Goal: Information Seeking & Learning: Learn about a topic

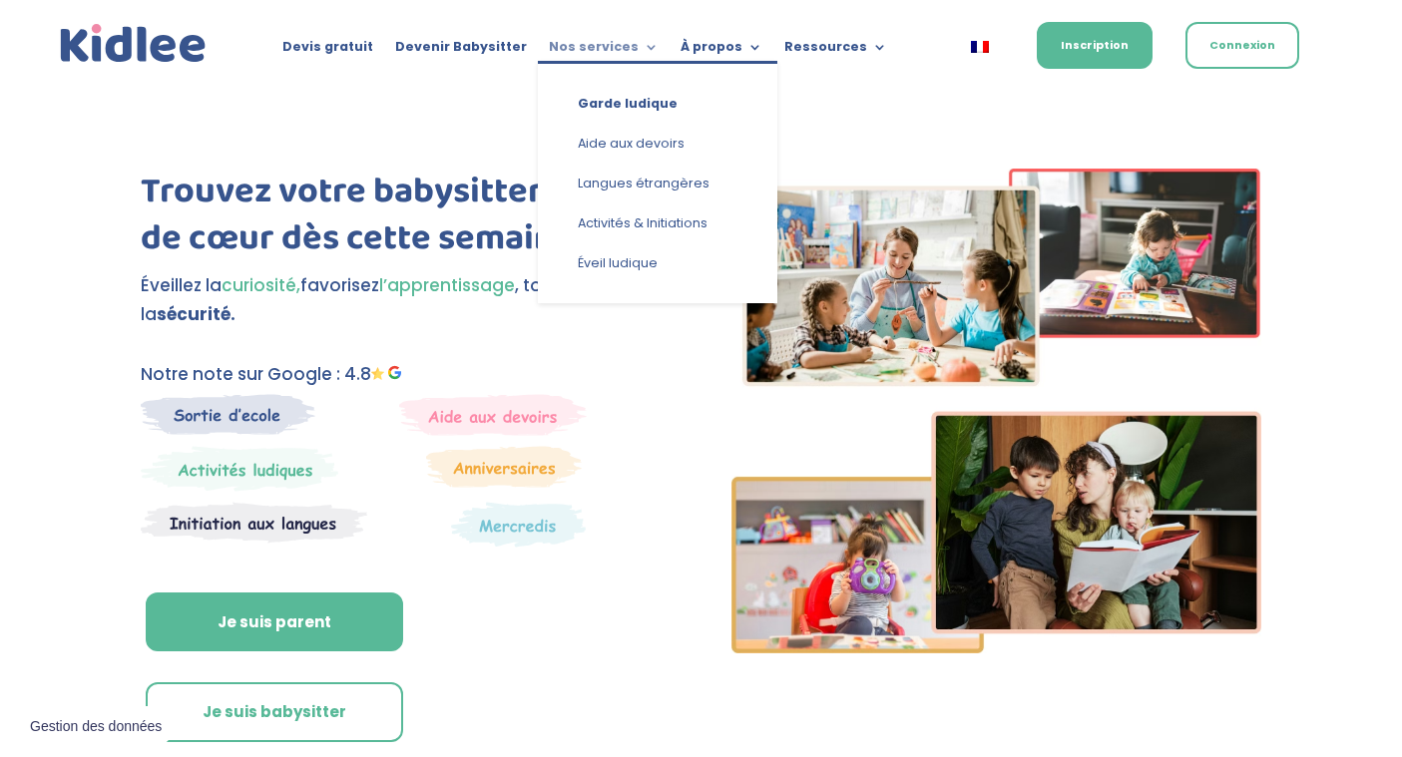
click at [587, 45] on link "Nos services" at bounding box center [604, 51] width 110 height 22
click at [600, 103] on link "Garde ludique" at bounding box center [658, 104] width 200 height 40
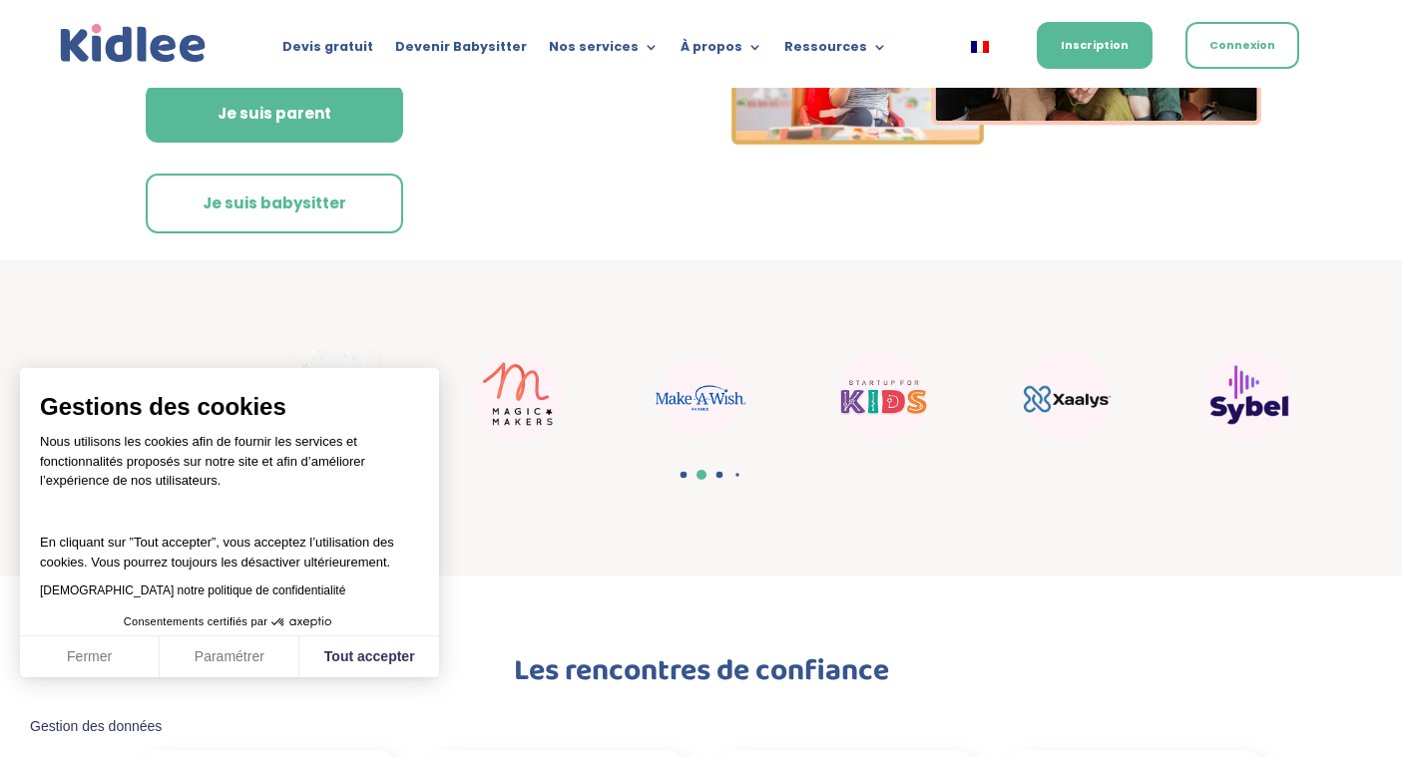
scroll to position [522, 0]
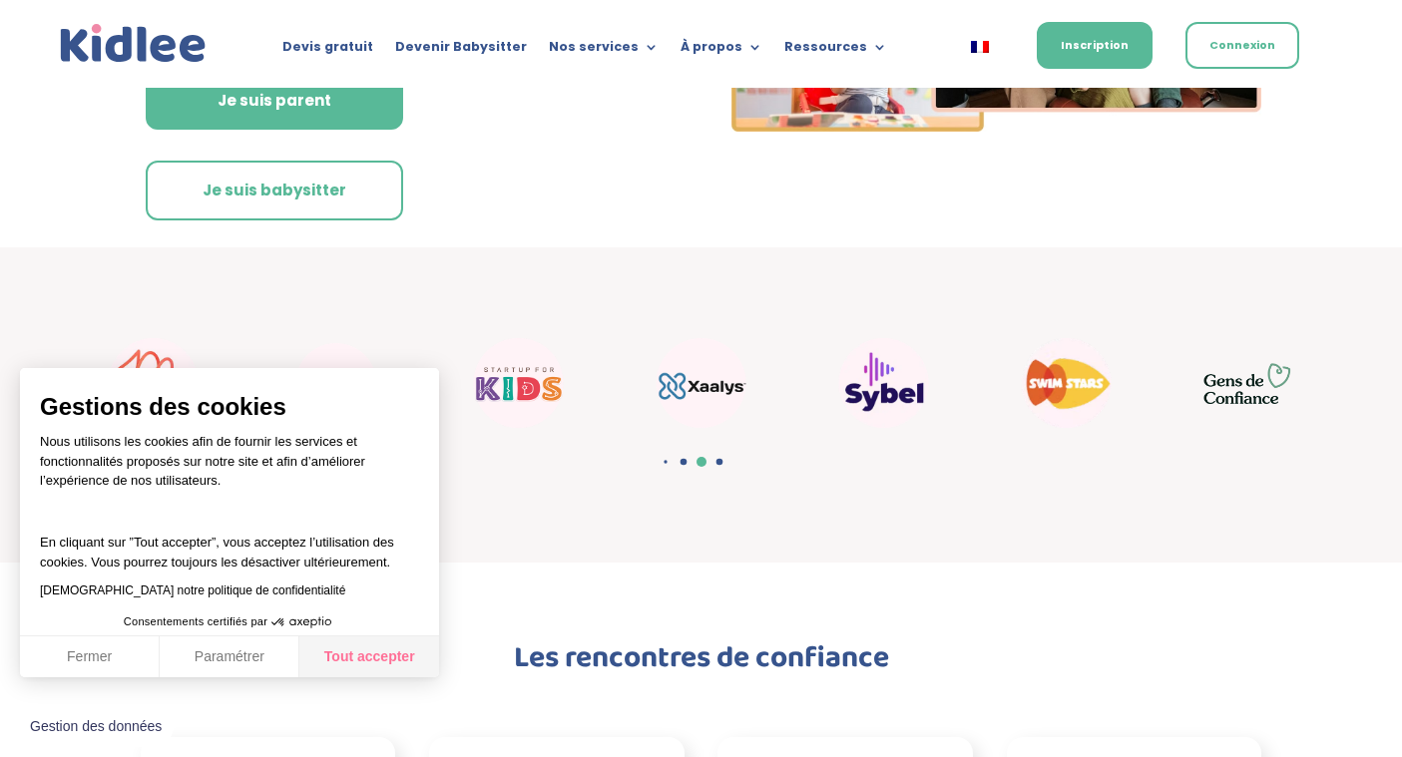
click at [354, 652] on button "Tout accepter" at bounding box center [369, 658] width 140 height 42
checkbox input "true"
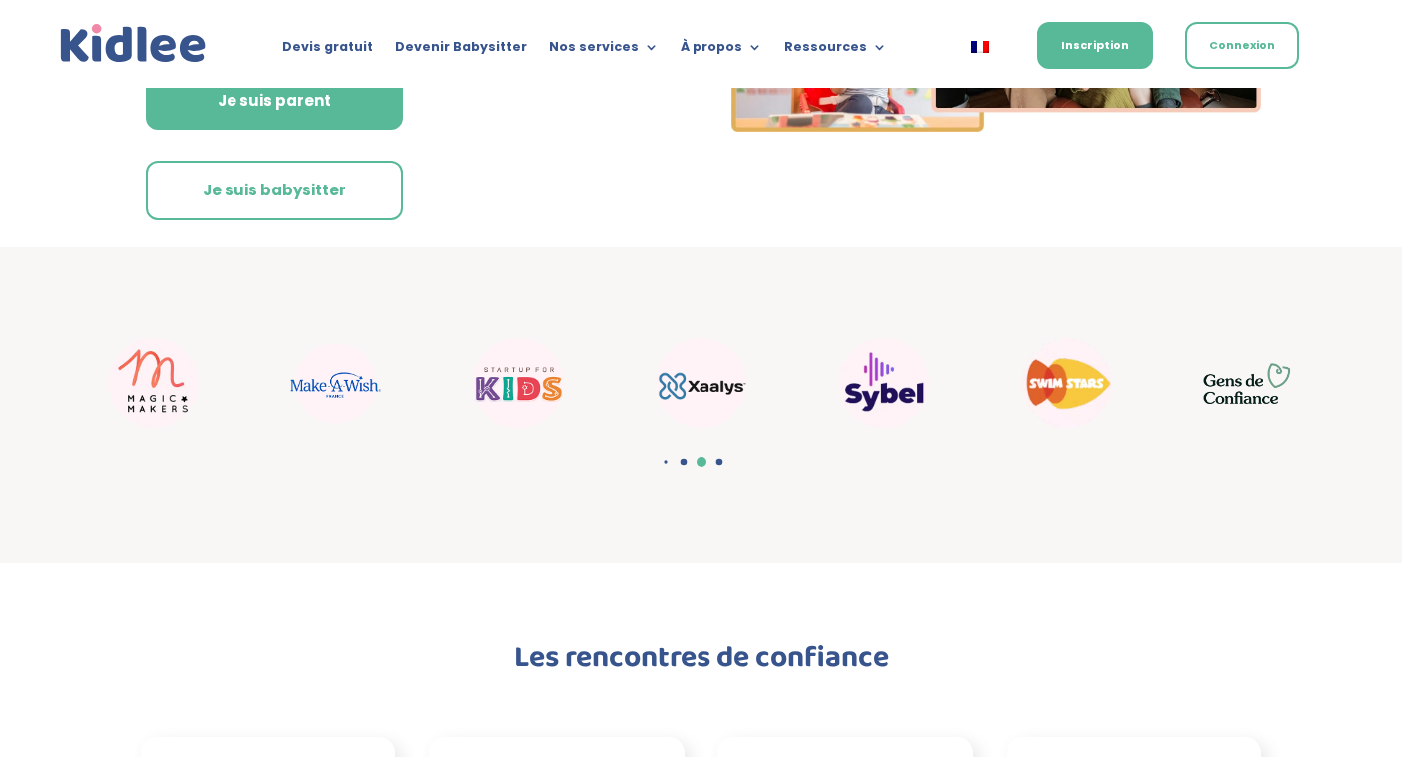
scroll to position [0, 0]
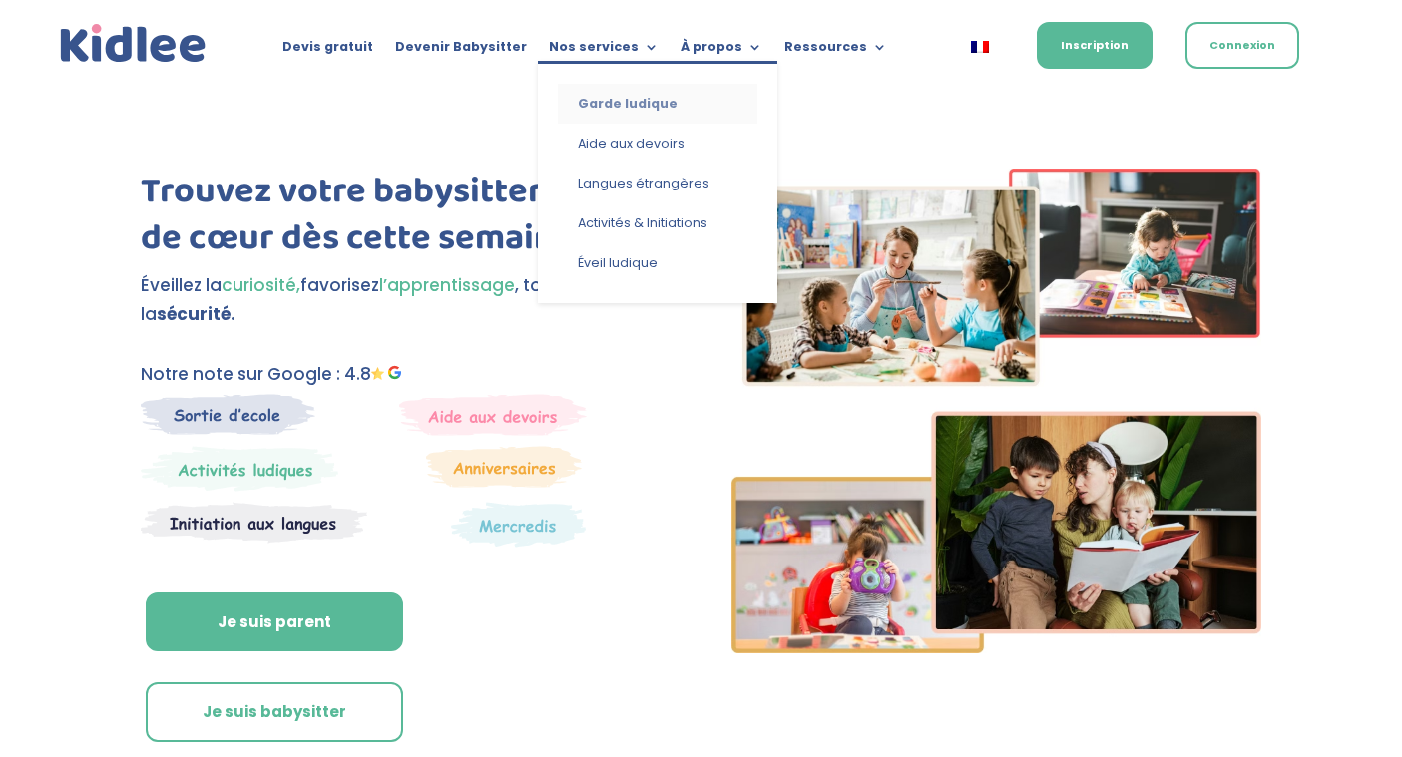
click at [602, 95] on link "Garde ludique" at bounding box center [658, 104] width 200 height 40
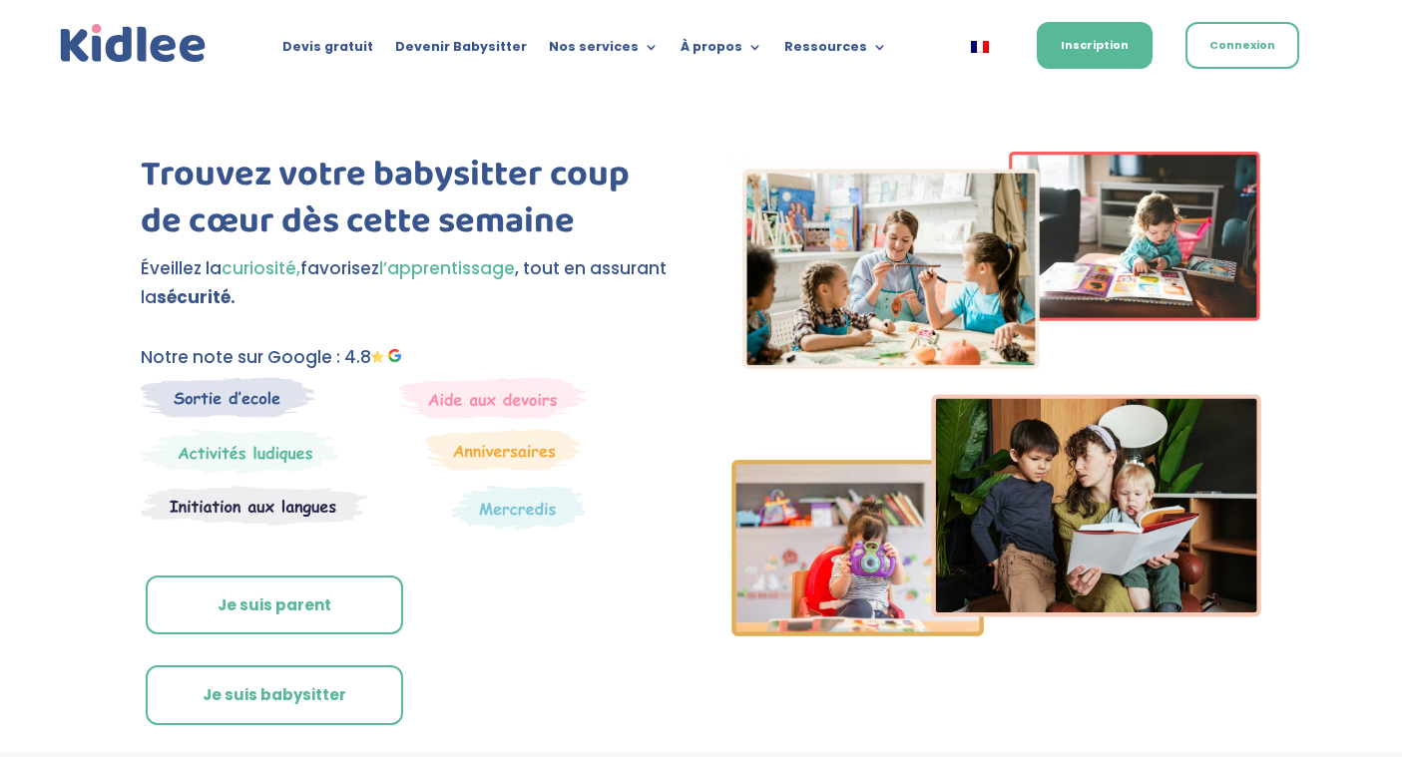
scroll to position [18, 0]
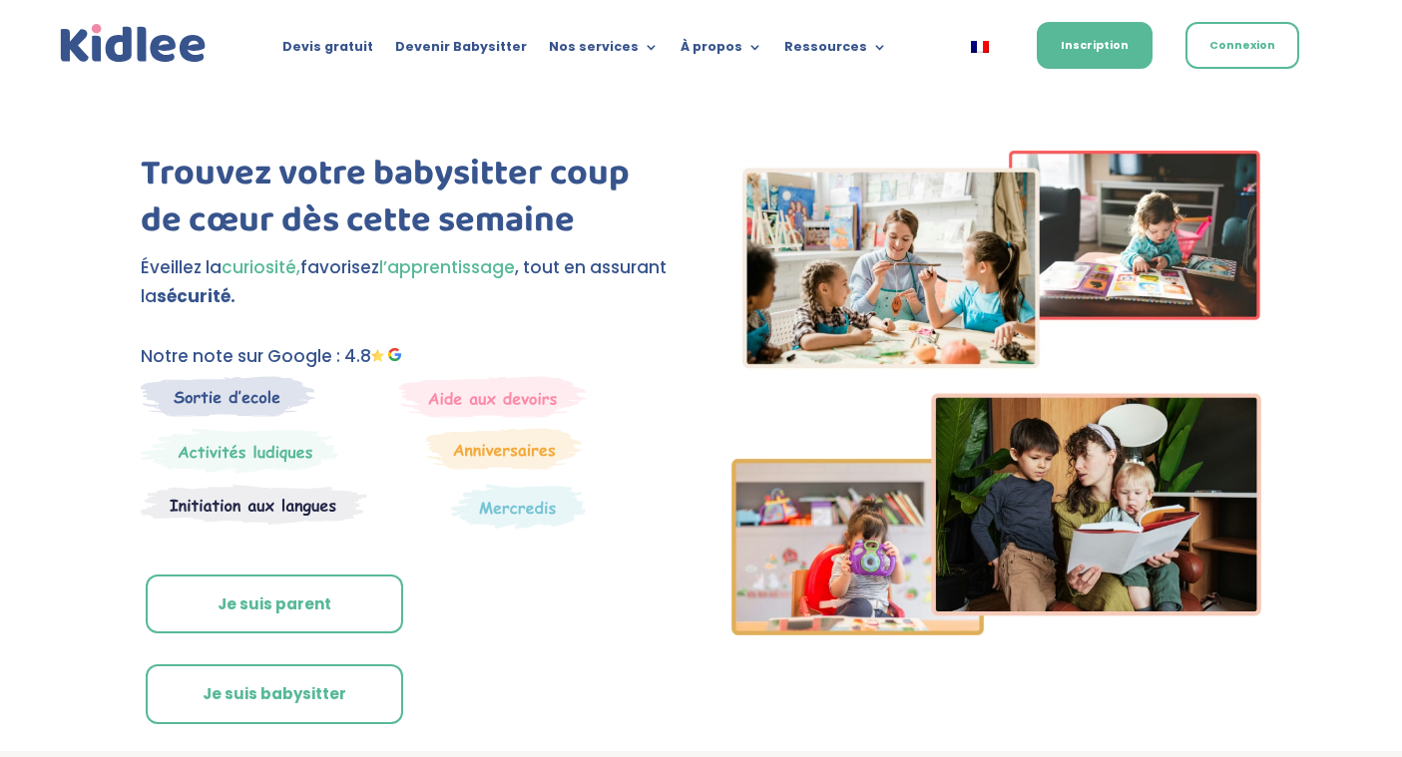
click at [289, 587] on link "Je suis parent" at bounding box center [274, 605] width 257 height 60
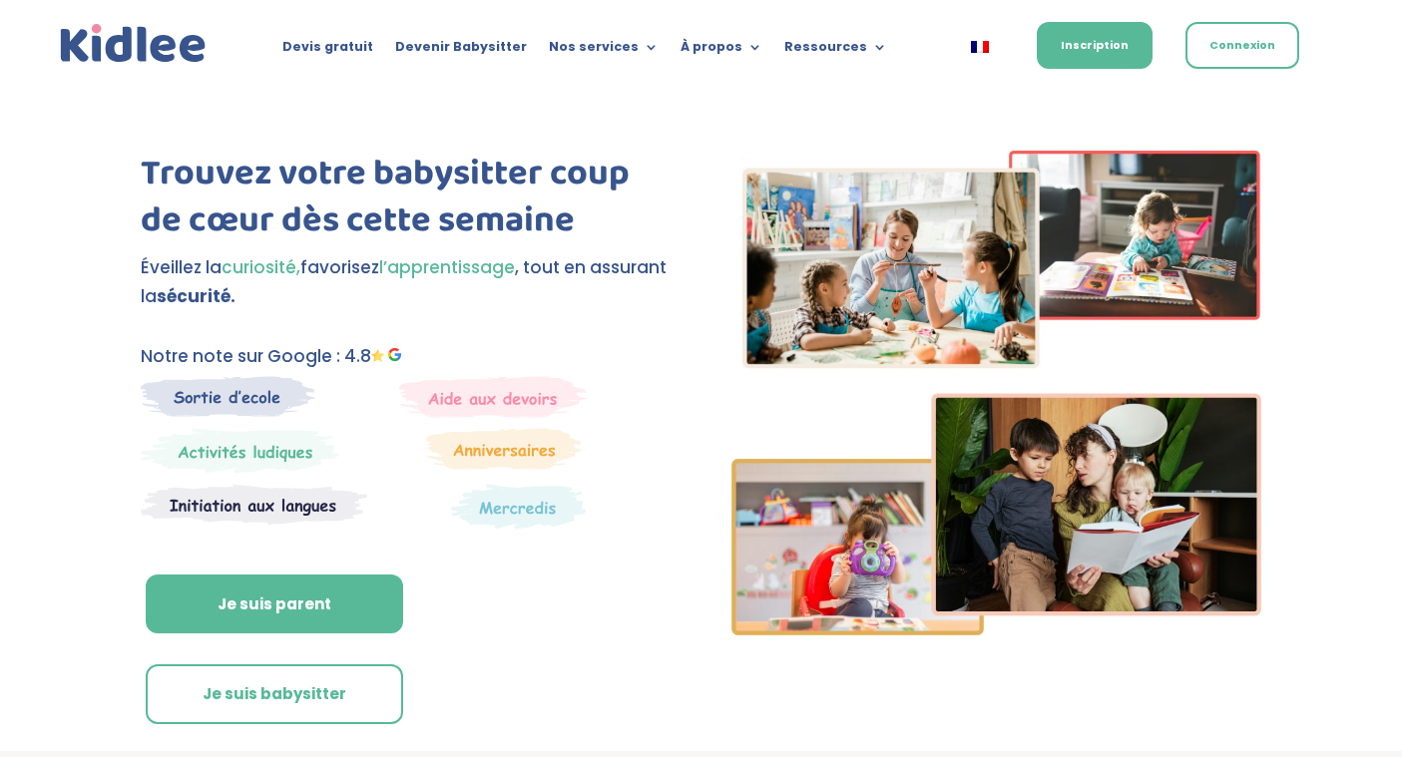
click at [624, 45] on ul "Garde ludique Aide aux devoirs Langues étrangères Activités & Initiations Éveil…" at bounding box center [657, 164] width 239 height 242
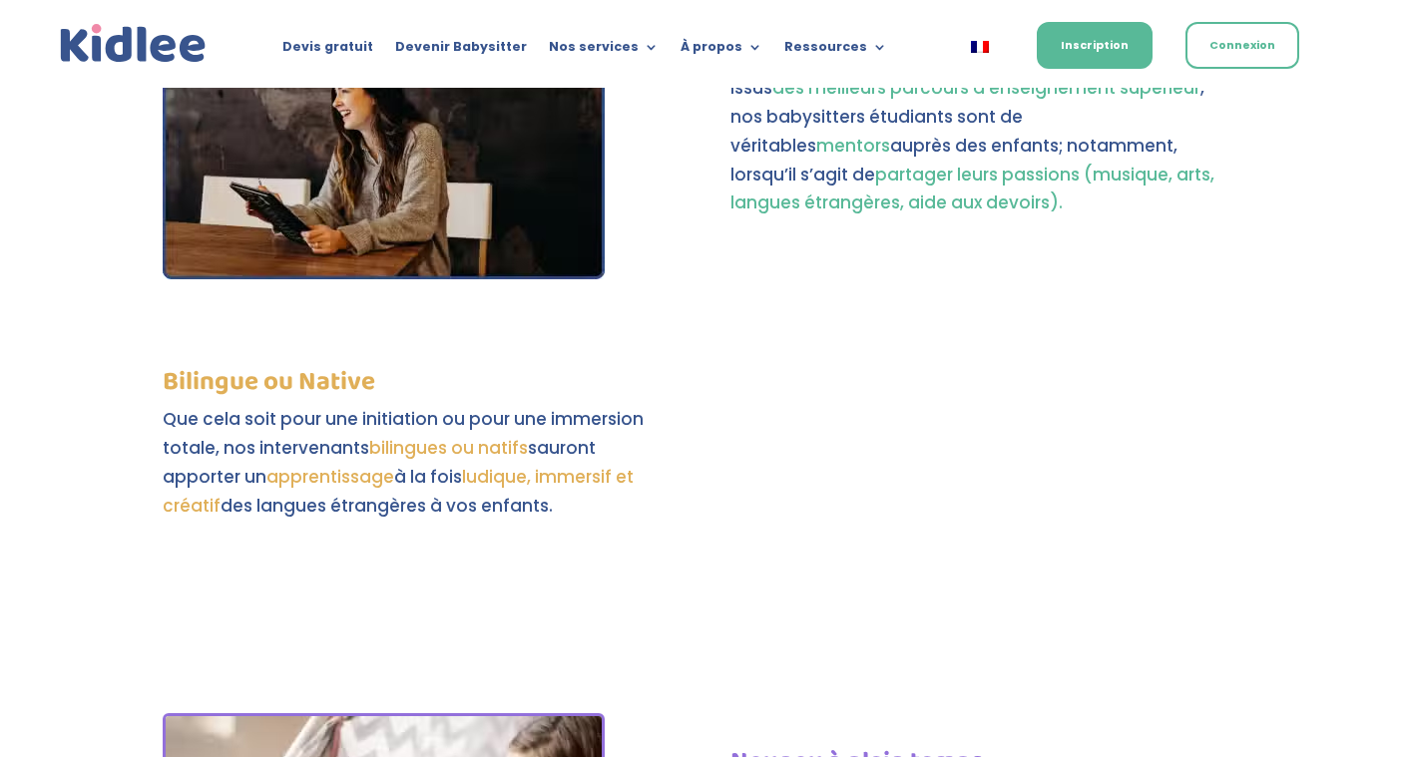
scroll to position [5843, 0]
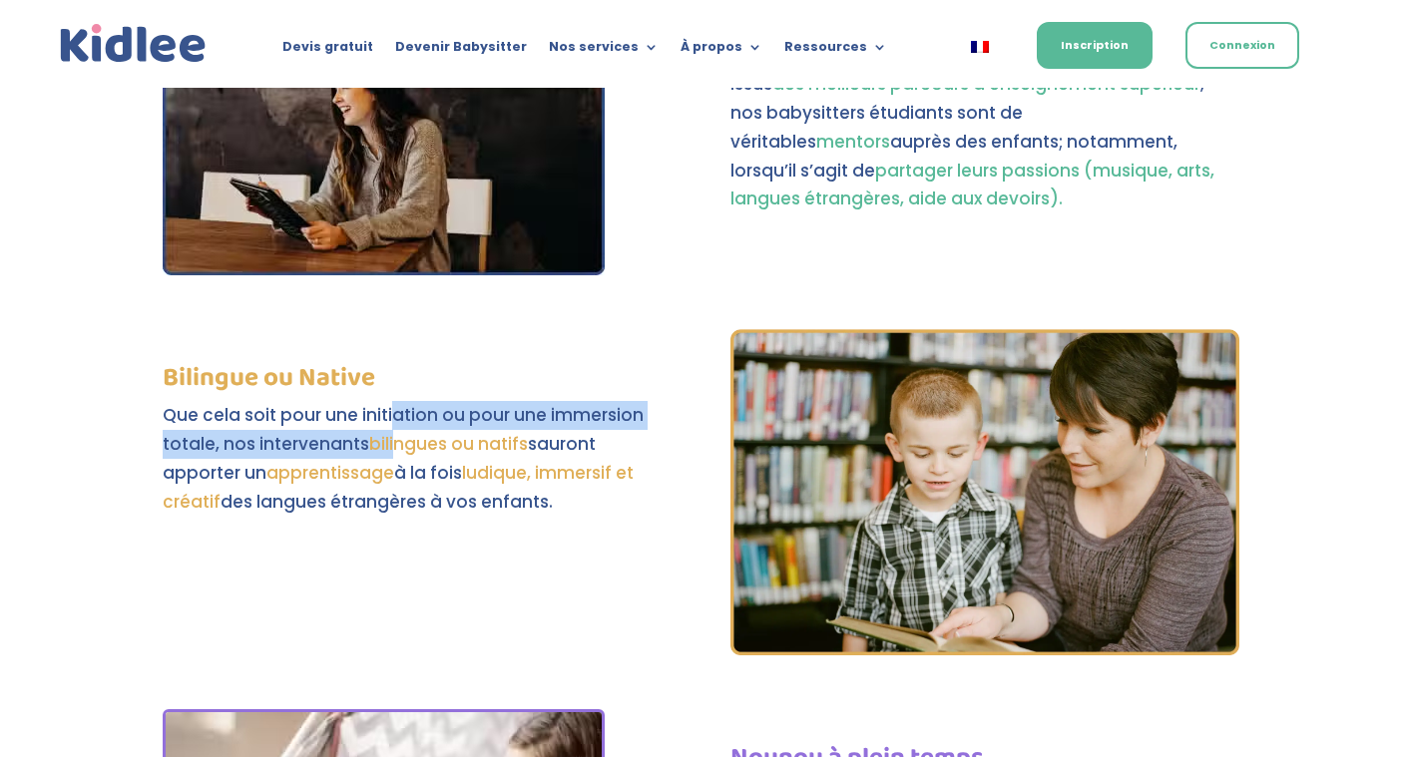
drag, startPoint x: 392, startPoint y: 322, endPoint x: 392, endPoint y: 365, distance: 42.9
click at [392, 401] on p "Que cela soit pour une initiation ou pour une immersion totale, nos intervenant…" at bounding box center [417, 459] width 509 height 116
click at [392, 432] on span "bilingues ou natifs" at bounding box center [448, 444] width 159 height 24
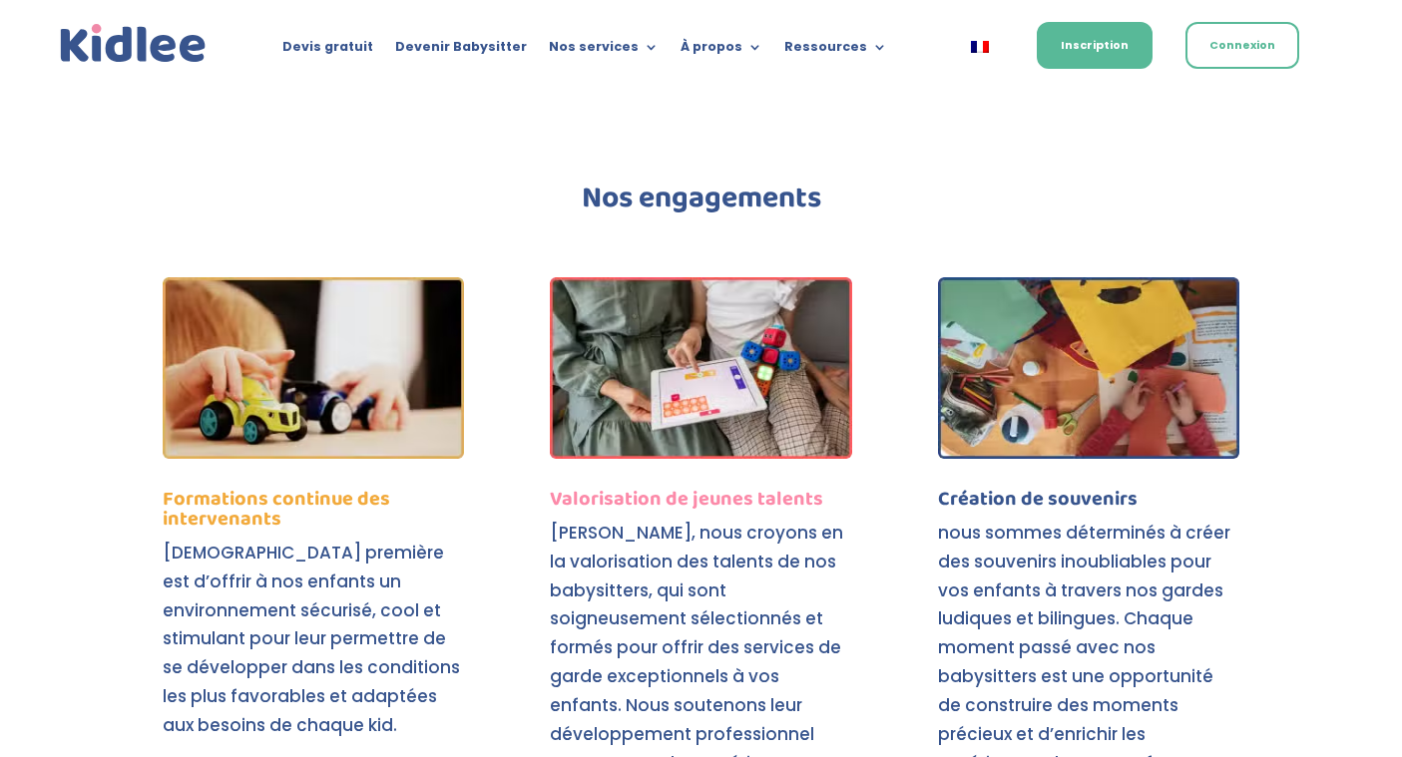
scroll to position [7416, 0]
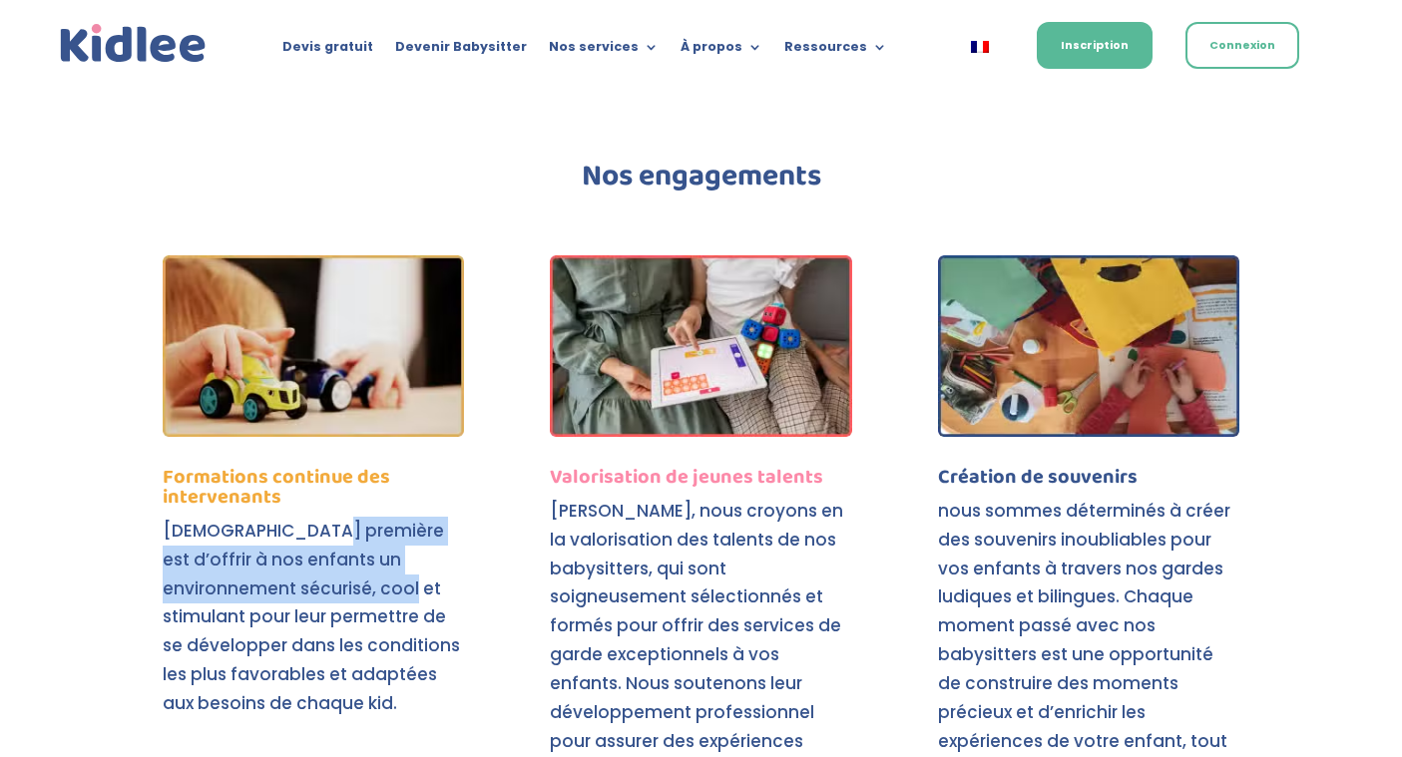
drag, startPoint x: 312, startPoint y: 441, endPoint x: 312, endPoint y: 548, distance: 106.7
click at [312, 548] on p "Notre mission première est d’offrir à nos enfants un environnement sécurisé, co…" at bounding box center [313, 618] width 301 height 202
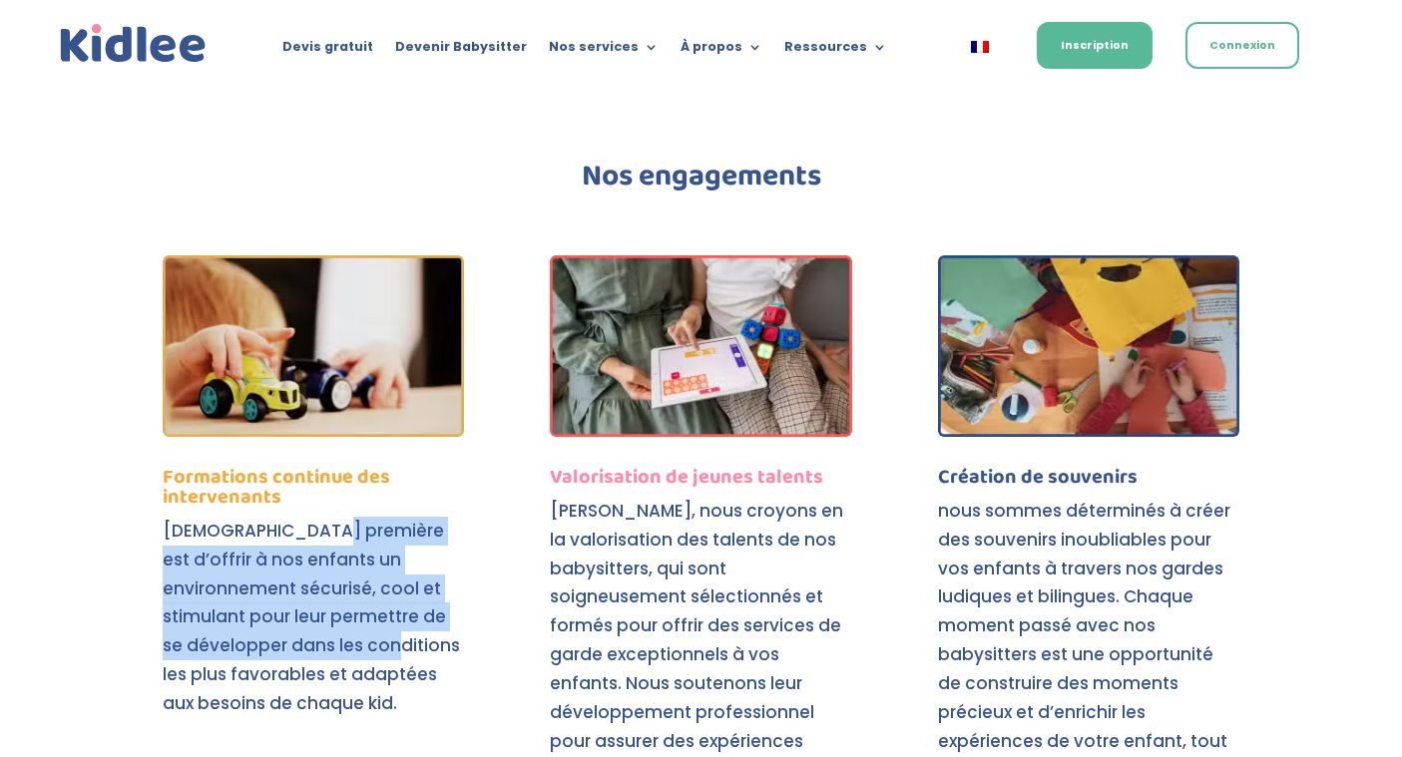
scroll to position [7438, 0]
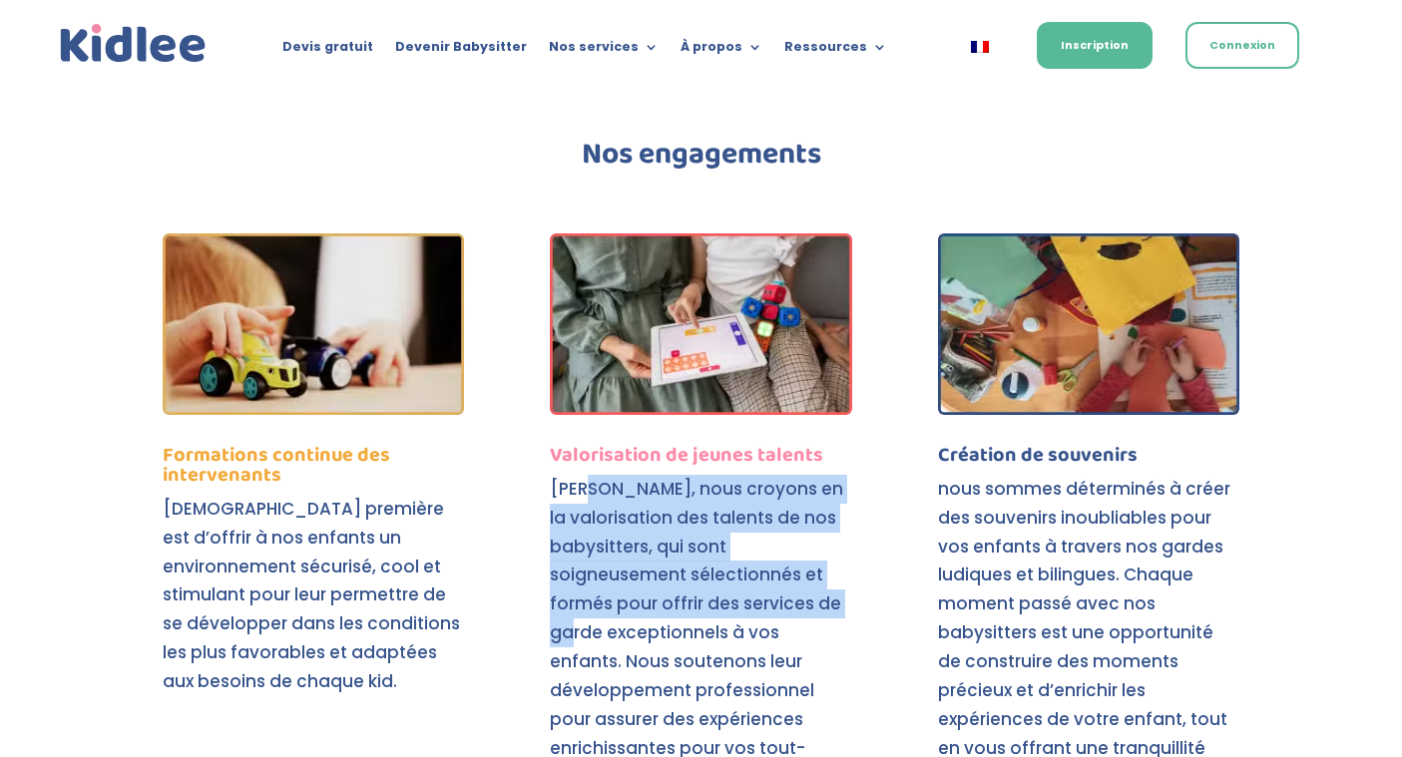
drag, startPoint x: 594, startPoint y: 416, endPoint x: 594, endPoint y: 547, distance: 130.7
click at [594, 546] on p "Chez Kidlee, nous croyons en la valorisation des talents de nos babysitters, qu…" at bounding box center [700, 633] width 301 height 317
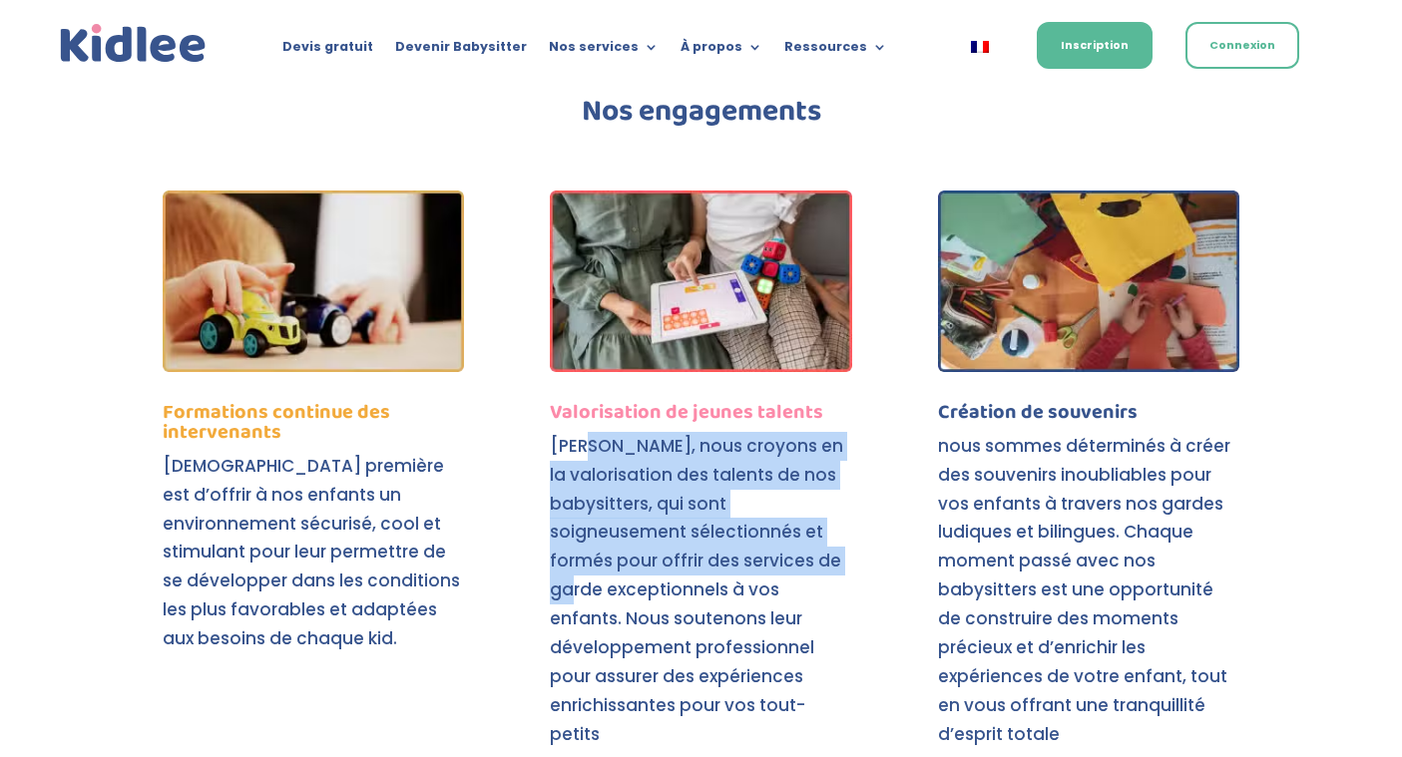
scroll to position [7514, 0]
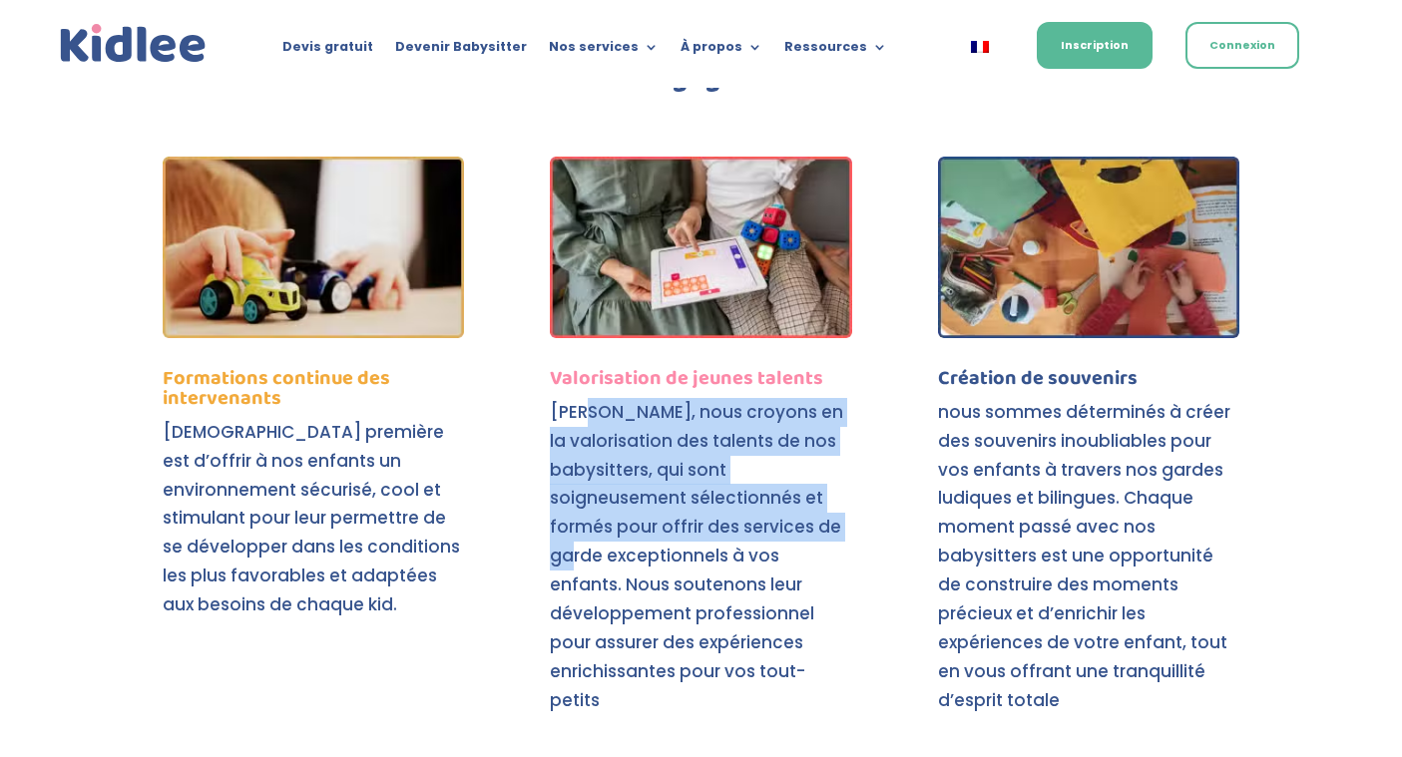
click at [633, 454] on p "Chez Kidlee, nous croyons en la valorisation des talents de nos babysitters, qu…" at bounding box center [700, 556] width 301 height 317
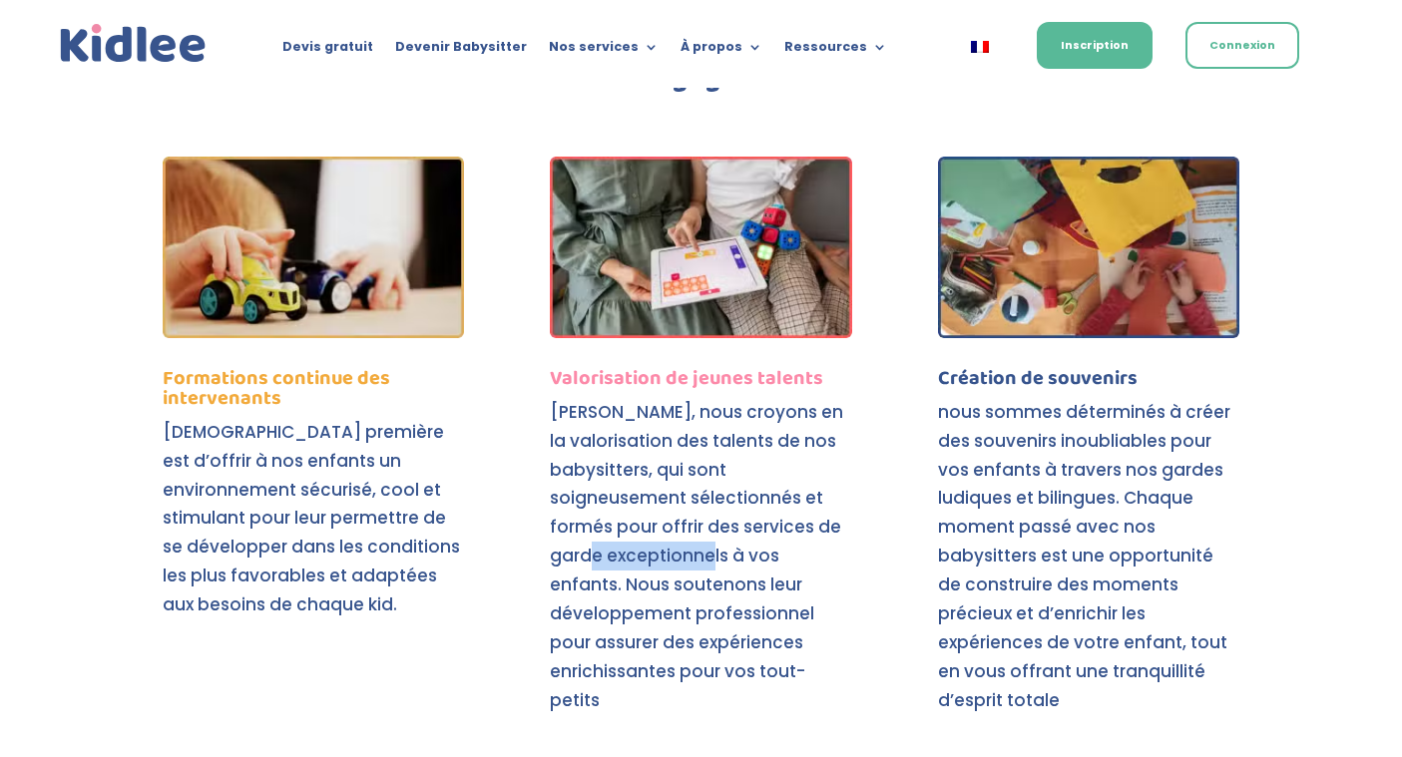
click at [633, 454] on p "Chez Kidlee, nous croyons en la valorisation des talents de nos babysitters, qu…" at bounding box center [700, 556] width 301 height 317
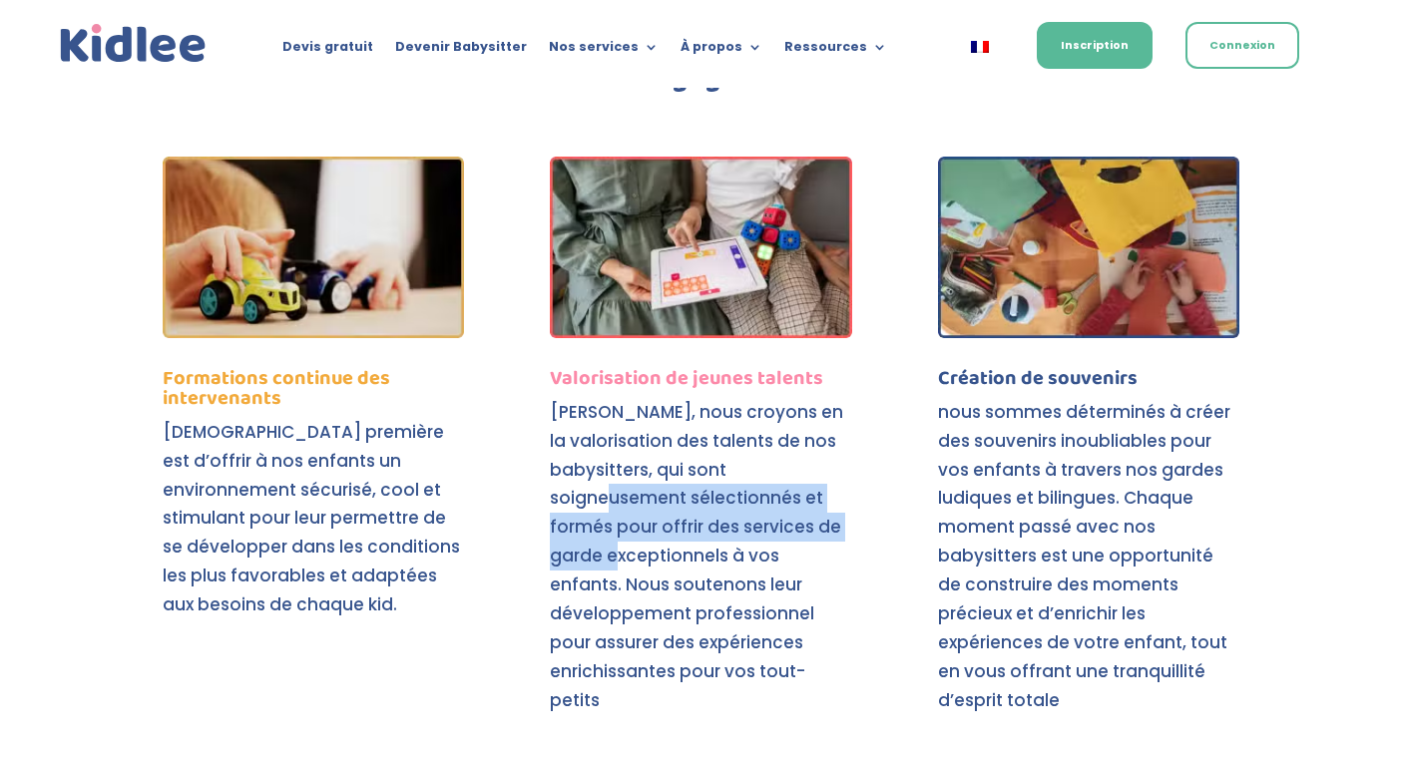
drag, startPoint x: 631, startPoint y: 416, endPoint x: 631, endPoint y: 481, distance: 64.8
click at [631, 481] on p "Chez Kidlee, nous croyons en la valorisation des talents de nos babysitters, qu…" at bounding box center [700, 556] width 301 height 317
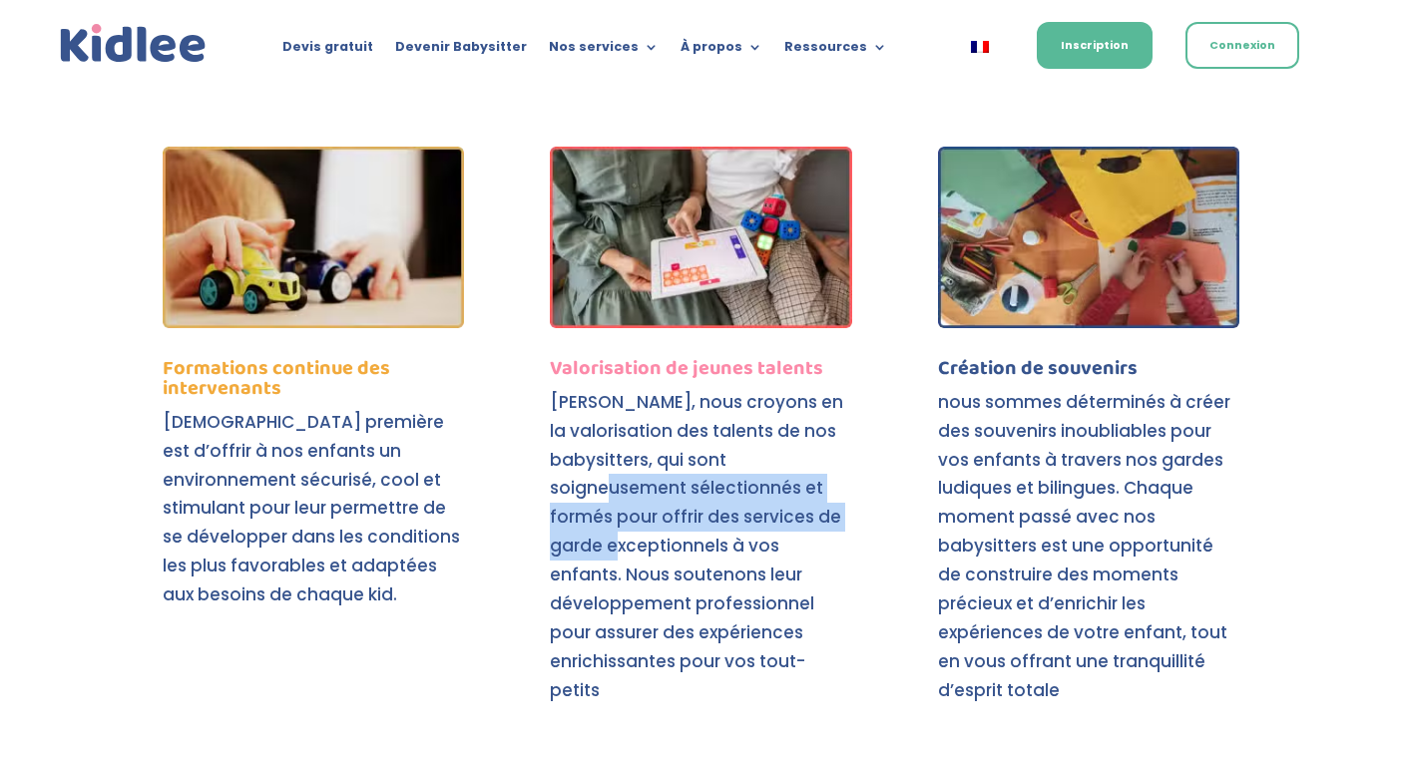
scroll to position [7527, 0]
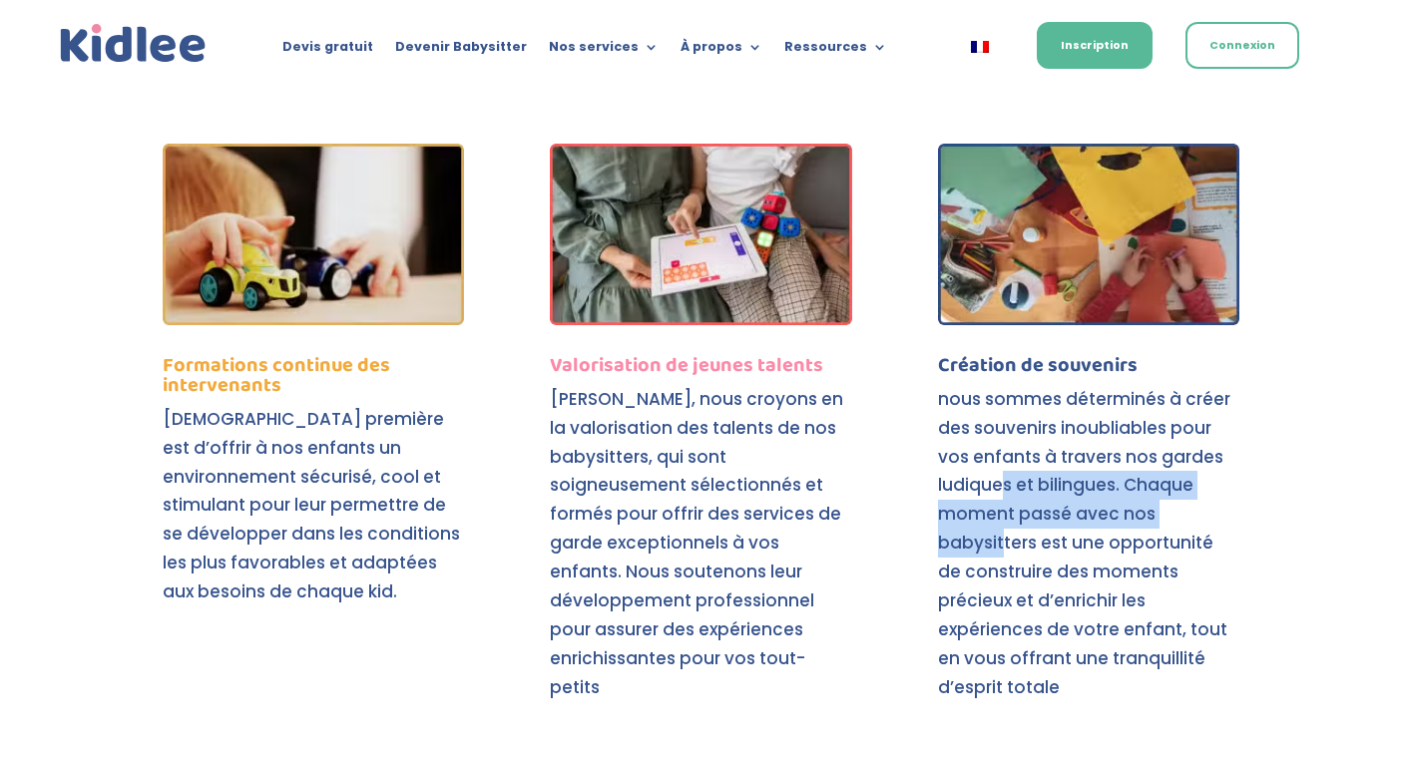
drag, startPoint x: 999, startPoint y: 392, endPoint x: 999, endPoint y: 472, distance: 79.8
click at [999, 472] on p "nous sommes déterminés à créer des souvenirs inoubliables pour vos enfants à tr…" at bounding box center [1088, 543] width 301 height 317
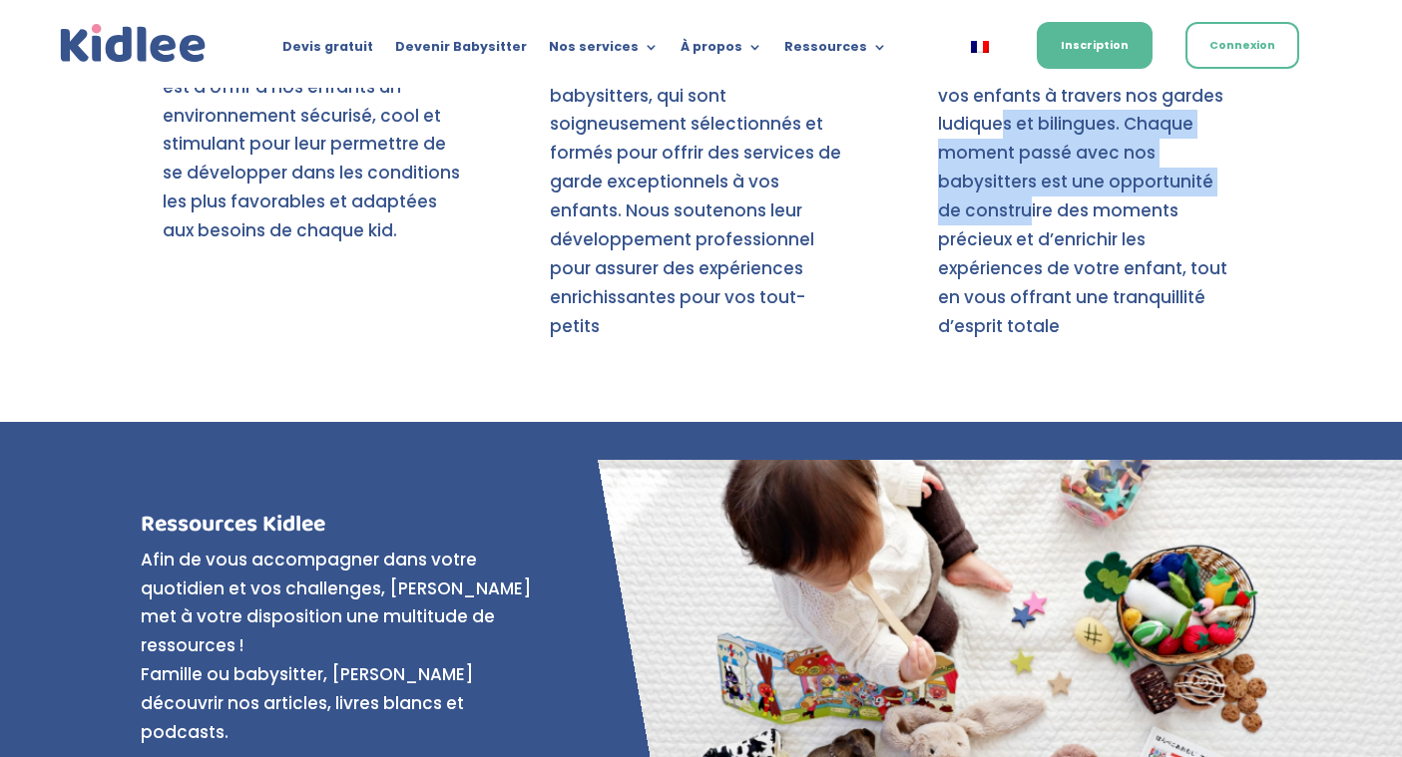
scroll to position [8040, 0]
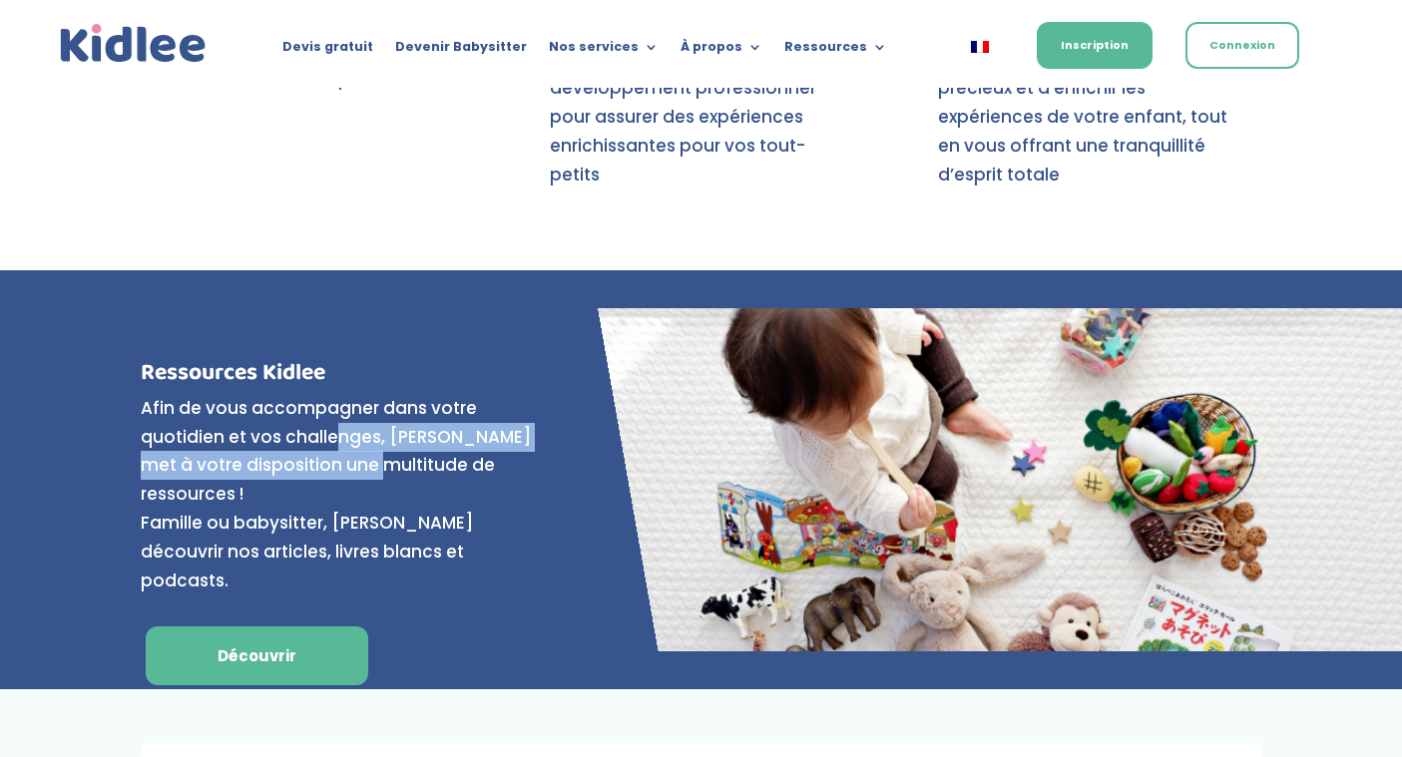
drag, startPoint x: 335, startPoint y: 333, endPoint x: 335, endPoint y: 361, distance: 27.9
click at [335, 394] on p "Afin de vous accompagner dans votre quotidien et vos challenges, Kidlee met à v…" at bounding box center [347, 495] width 412 height 202
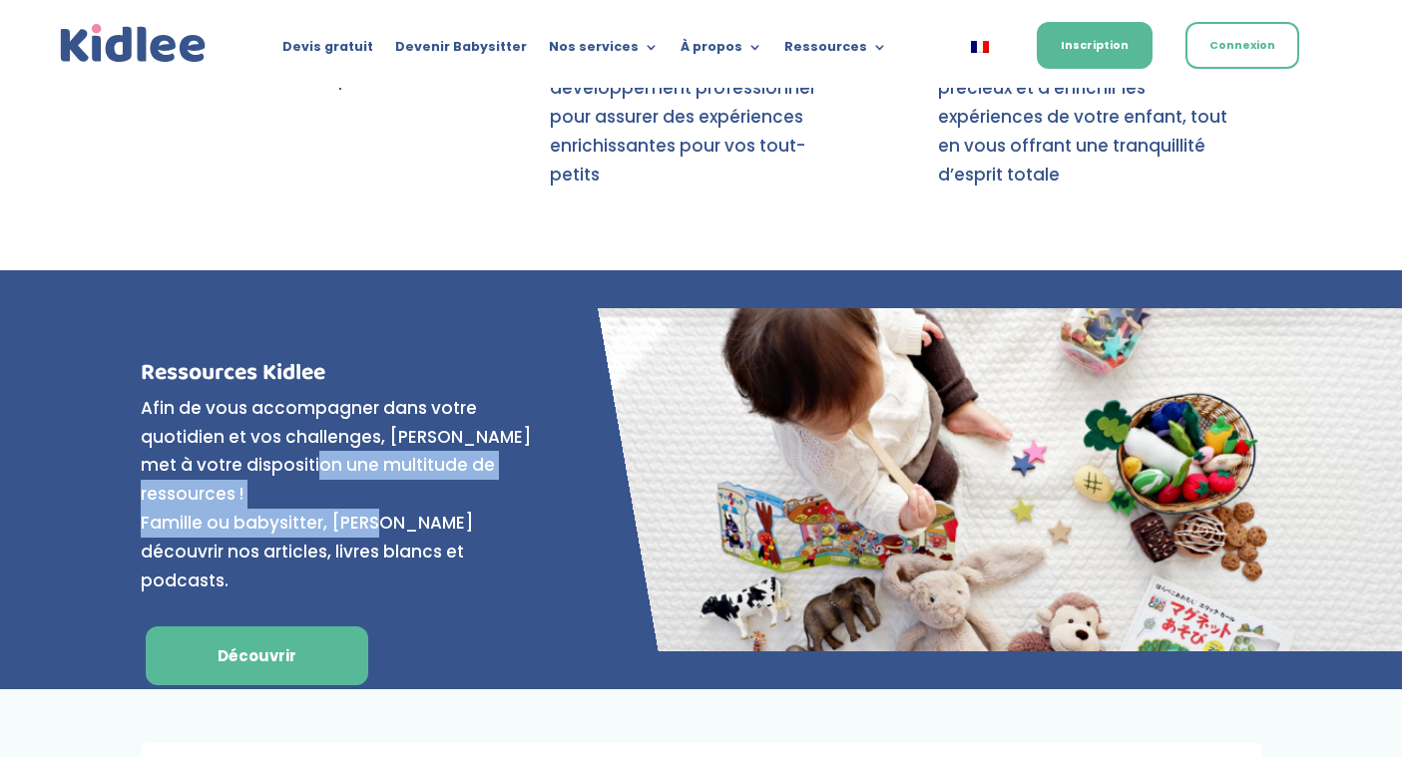
drag, startPoint x: 335, startPoint y: 361, endPoint x: 335, endPoint y: 376, distance: 15.0
click at [335, 394] on p "Afin de vous accompagner dans votre quotidien et vos challenges, Kidlee met à v…" at bounding box center [347, 495] width 412 height 202
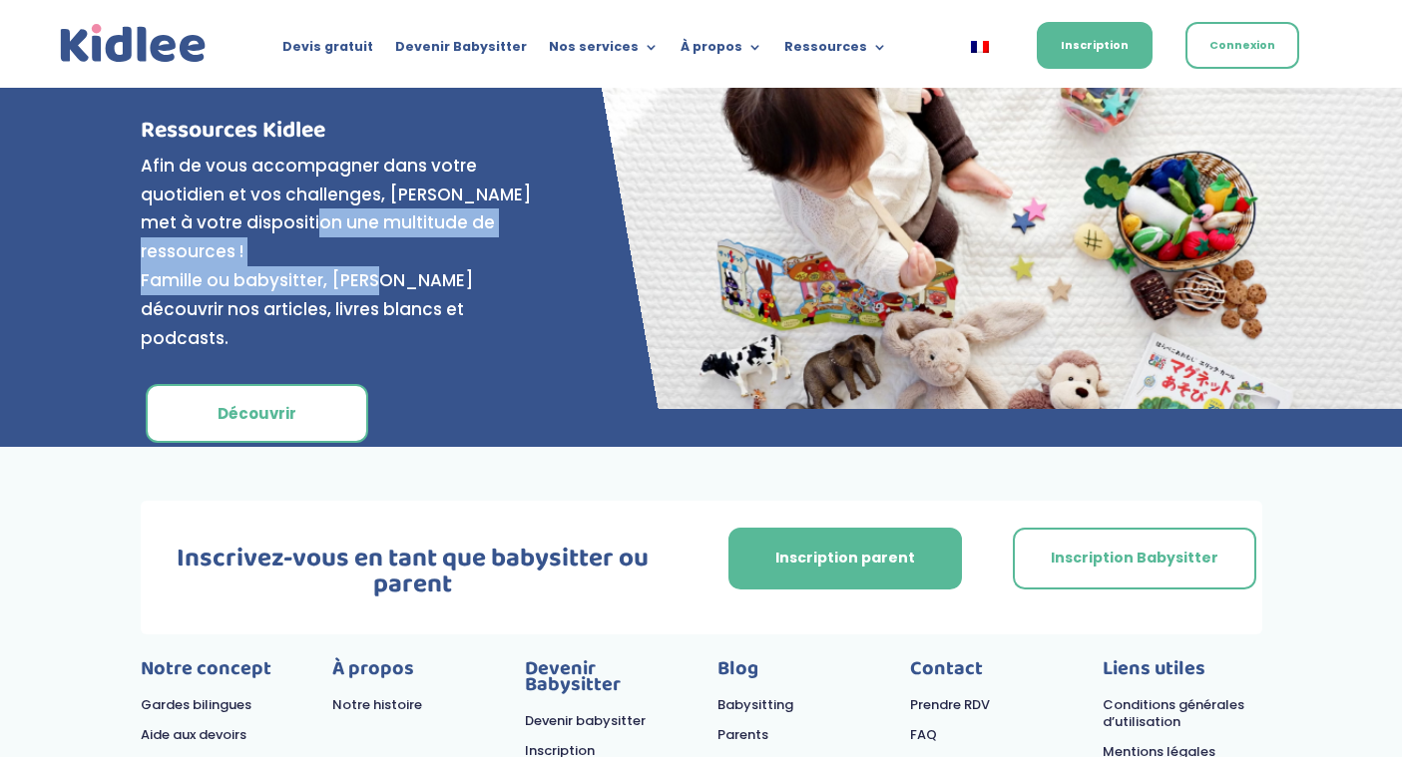
scroll to position [8295, 0]
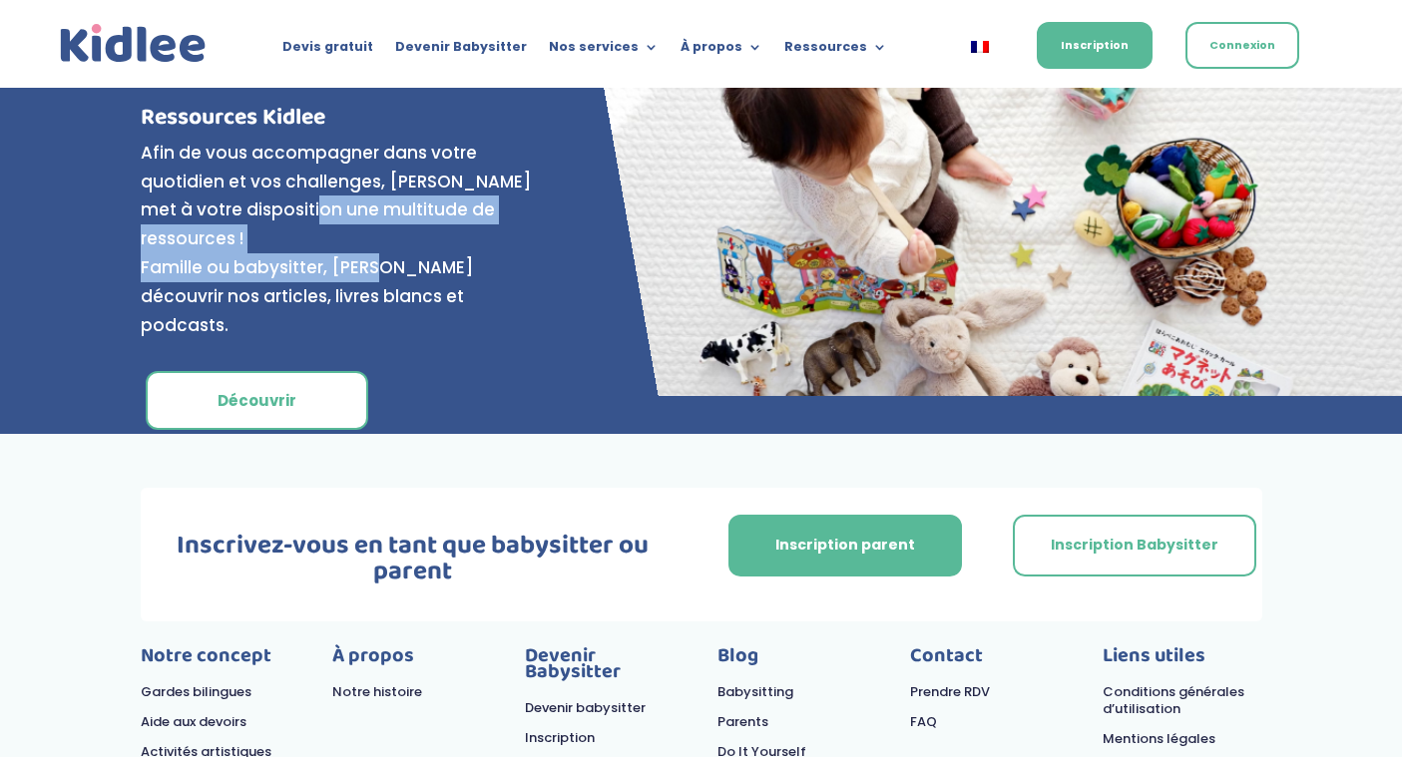
click at [244, 371] on link "Découvrir" at bounding box center [257, 401] width 222 height 60
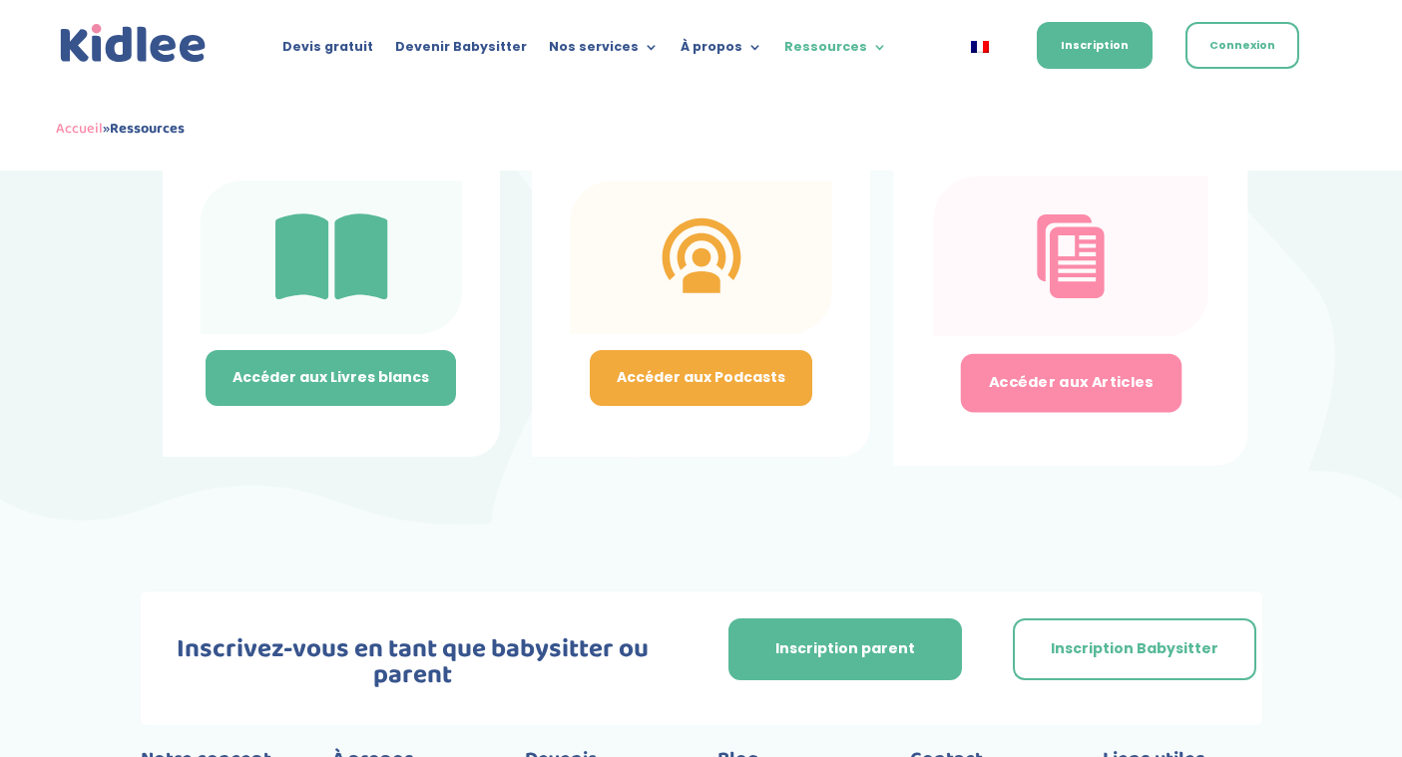
scroll to position [369, 0]
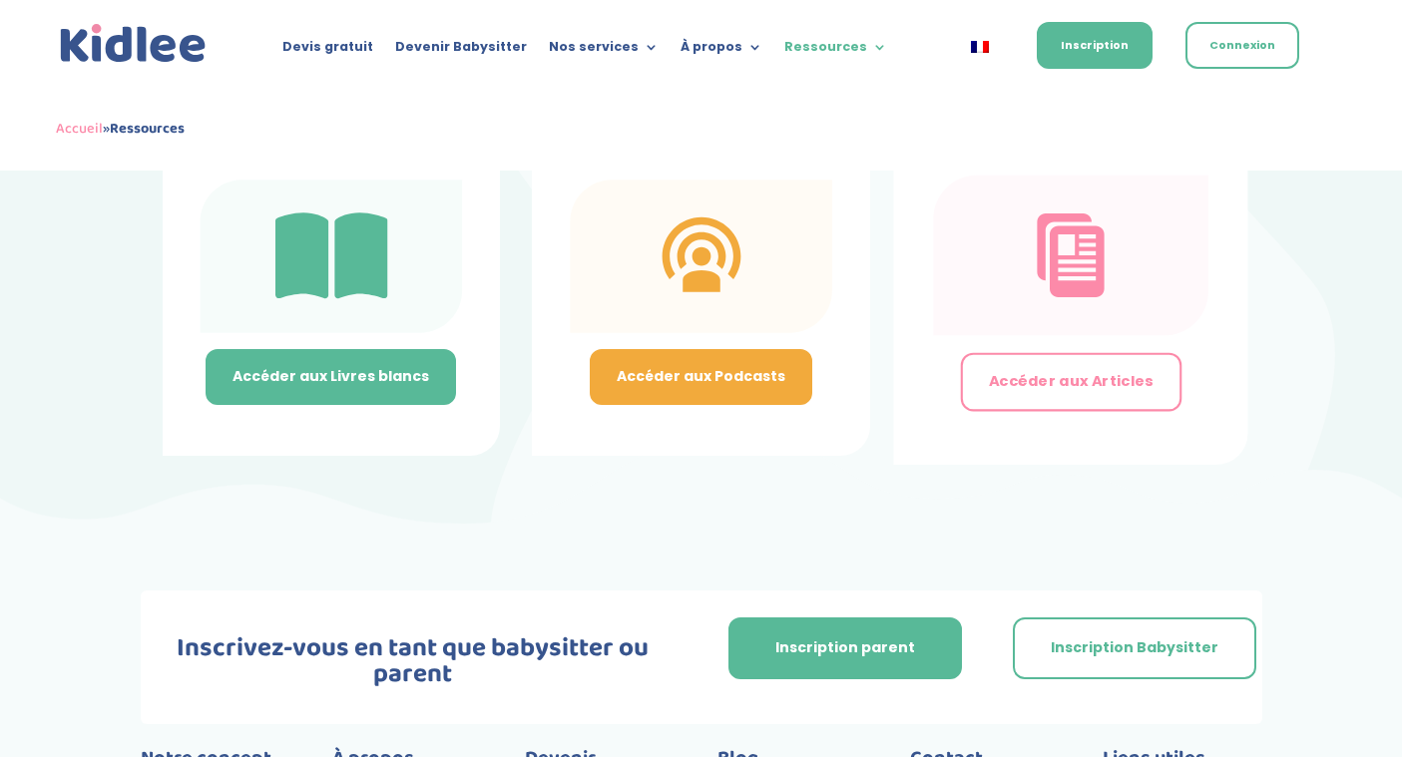
click at [1048, 405] on link "Accéder aux Articles" at bounding box center [1070, 382] width 221 height 59
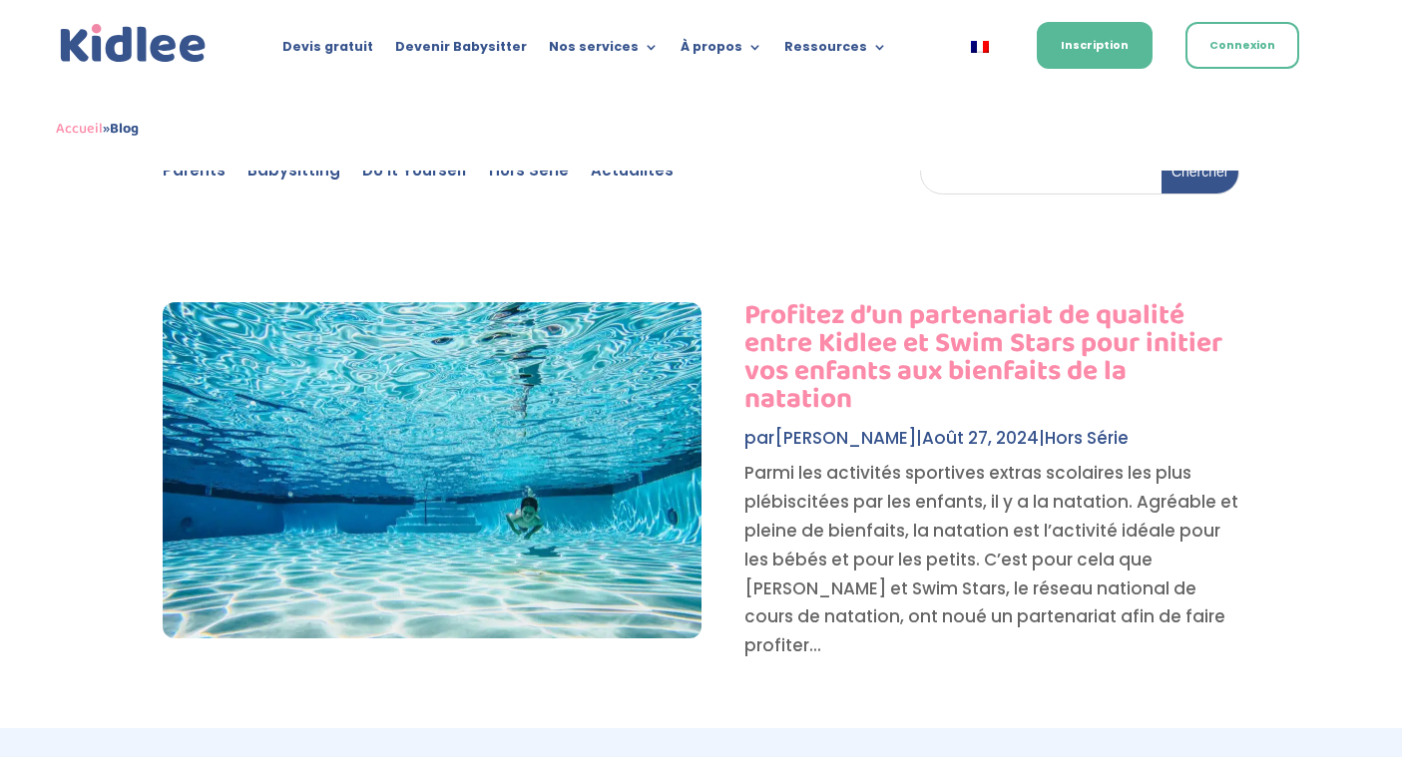
scroll to position [73, 0]
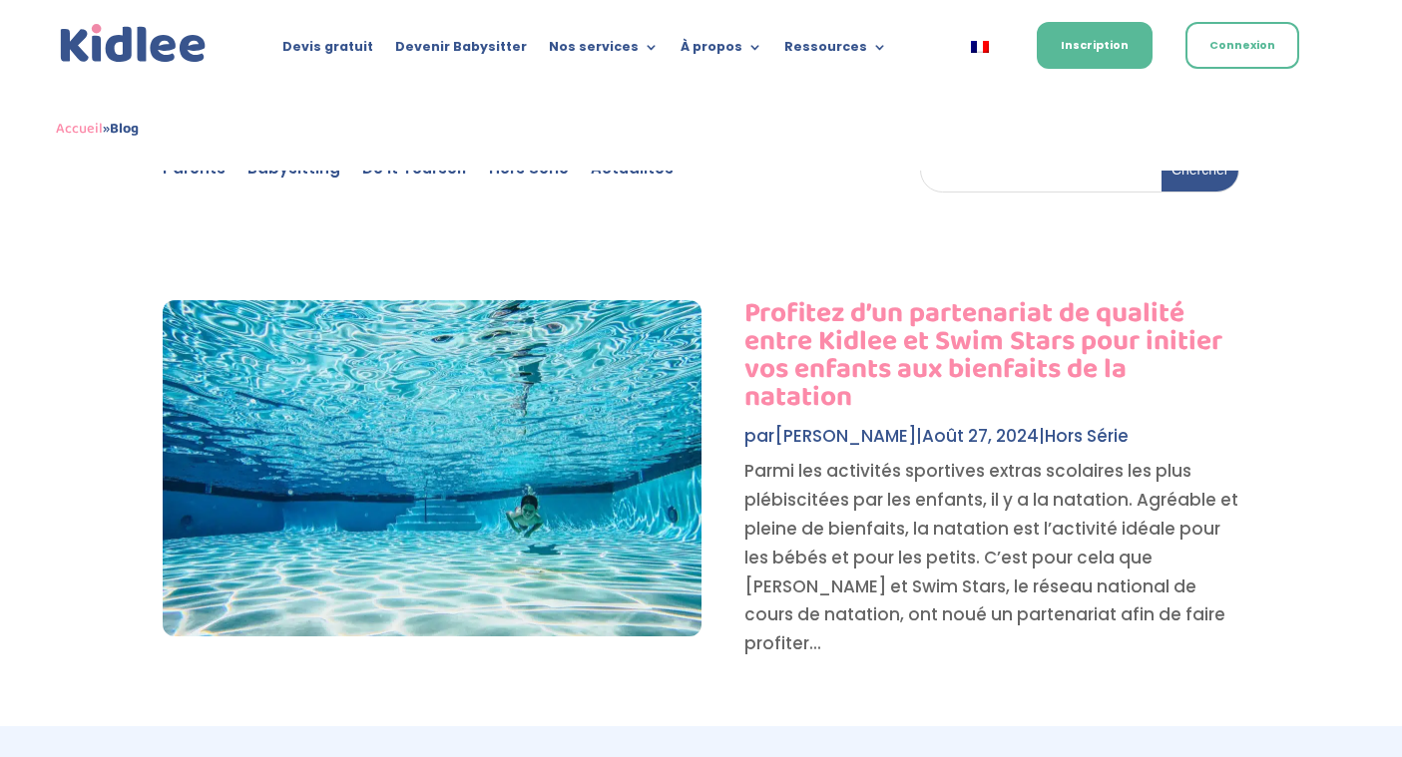
drag, startPoint x: 790, startPoint y: 468, endPoint x: 790, endPoint y: 510, distance: 41.9
click at [790, 501] on p "Parmi les activités sportives extras scolaires les plus plébiscitées par les en…" at bounding box center [884, 558] width 711 height 202
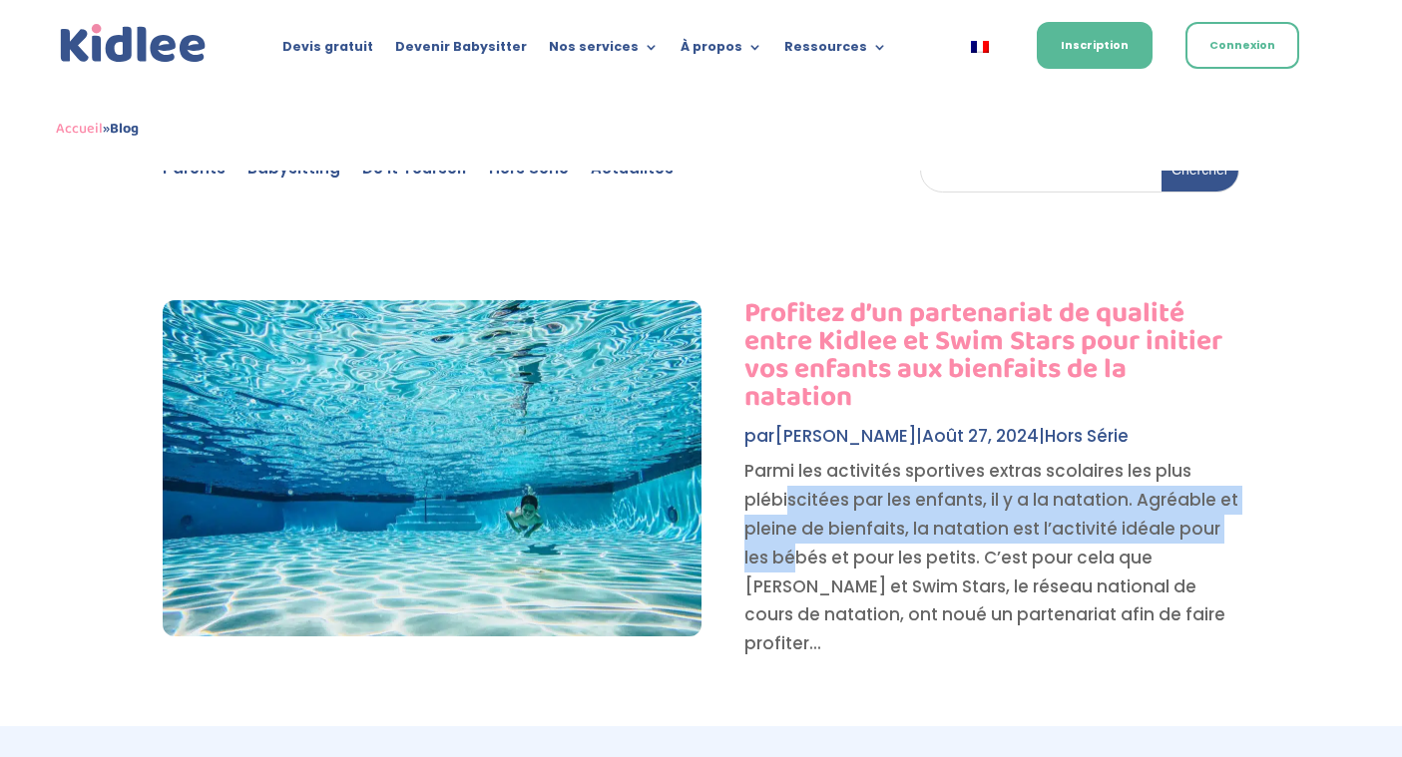
drag, startPoint x: 790, startPoint y: 521, endPoint x: 790, endPoint y: 465, distance: 55.9
click at [790, 470] on p "Parmi les activités sportives extras scolaires les plus plébiscitées par les en…" at bounding box center [884, 558] width 711 height 202
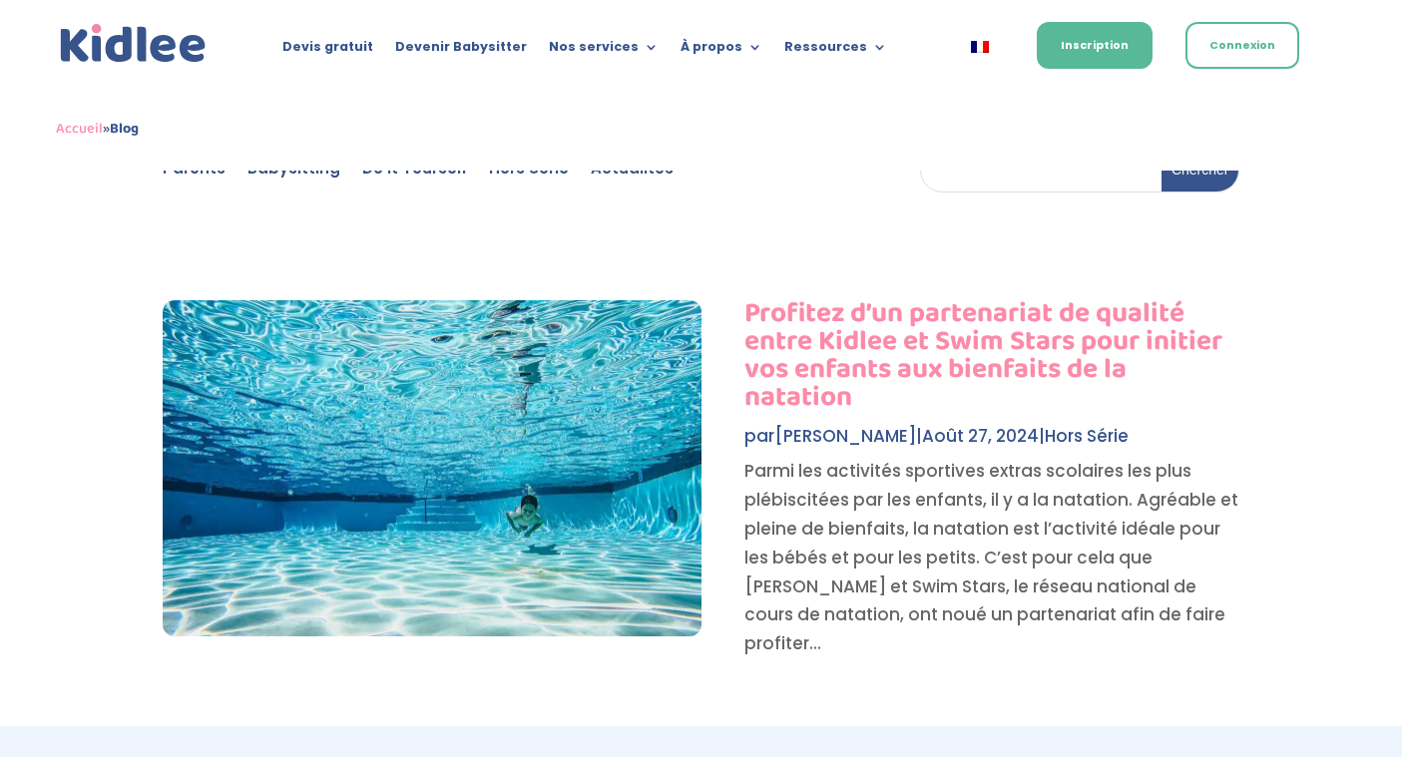
click at [790, 465] on p "Parmi les activités sportives extras scolaires les plus plébiscitées par les en…" at bounding box center [884, 558] width 711 height 202
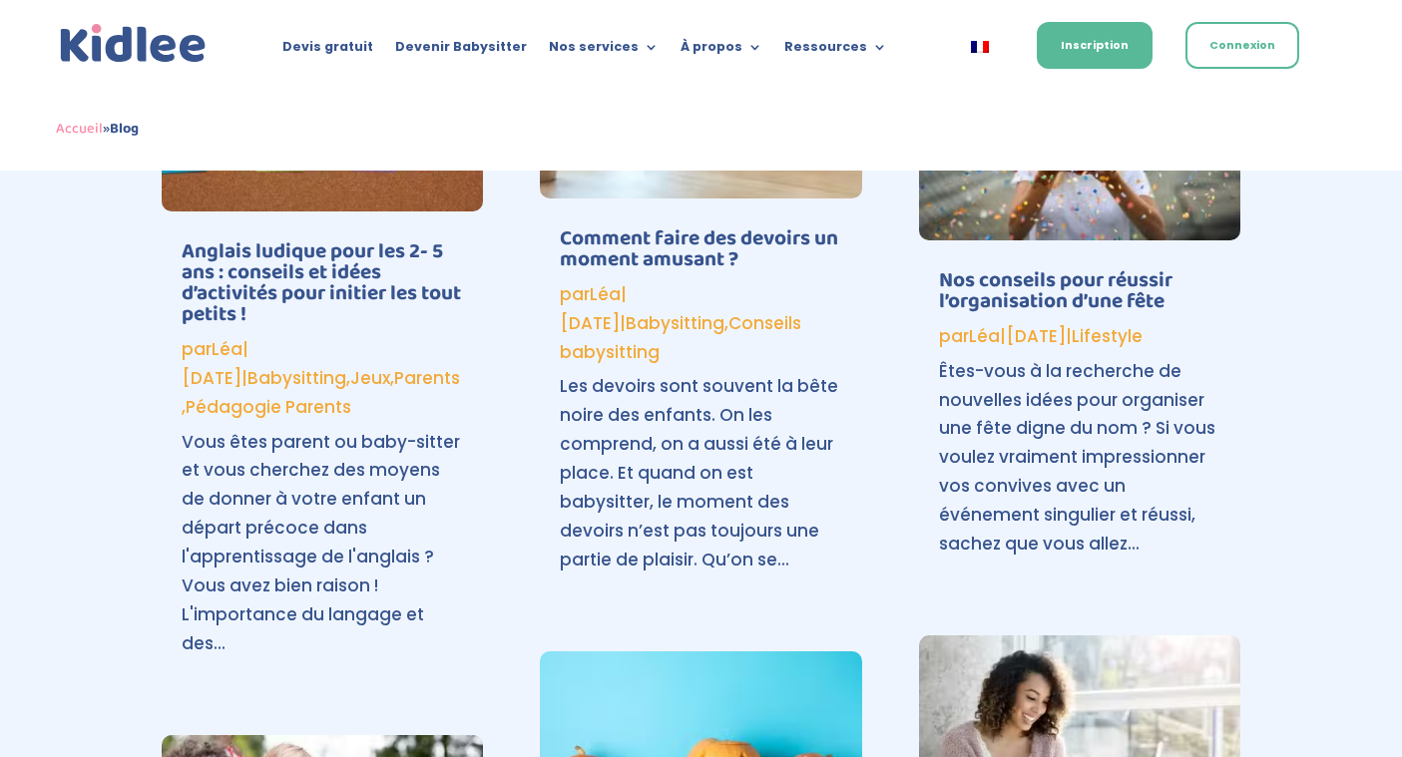
scroll to position [2208, 0]
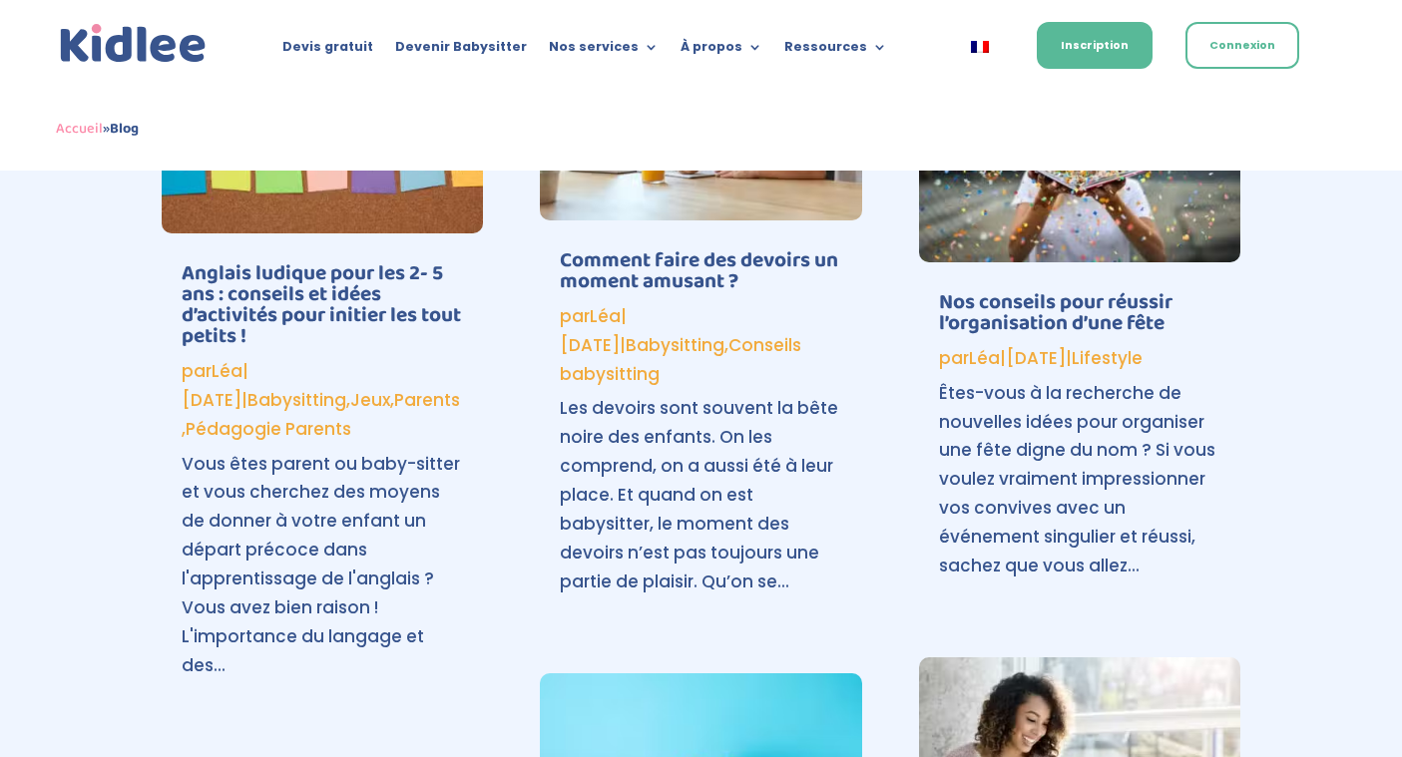
click at [1015, 334] on link "Nos conseils pour réussir l’organisation d’une fête" at bounding box center [1055, 312] width 233 height 55
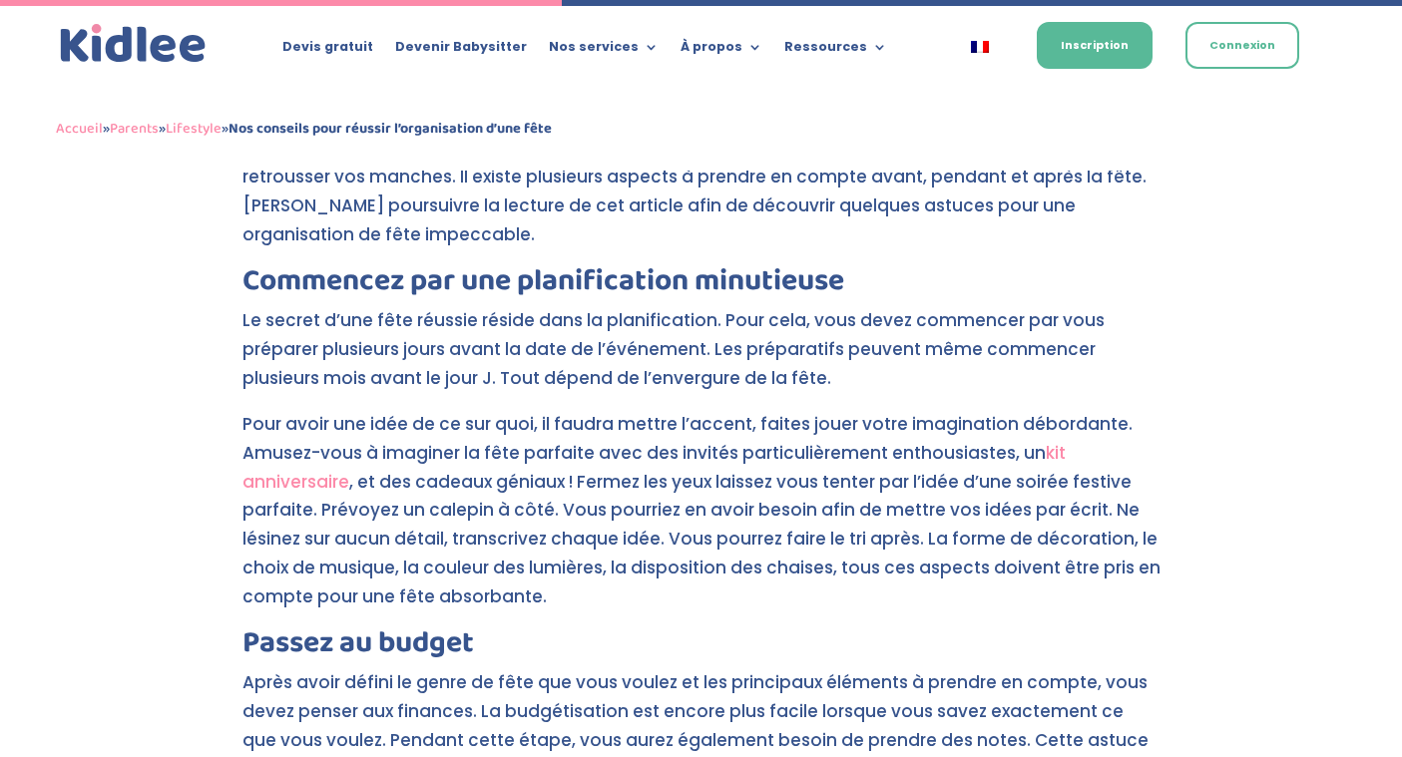
scroll to position [884, 0]
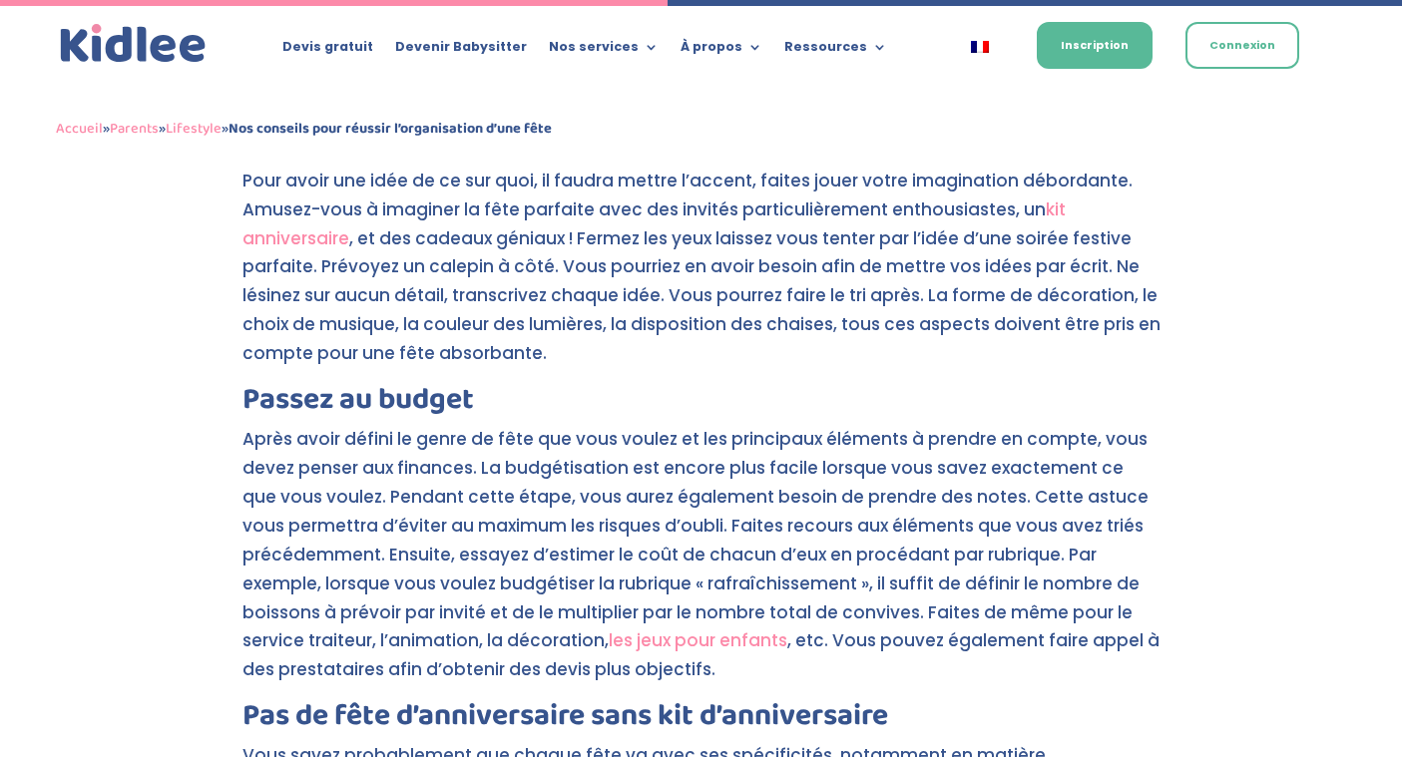
click at [559, 468] on p "Après avoir défini le genre de fête que vous voulez et les principaux éléments …" at bounding box center [701, 563] width 918 height 276
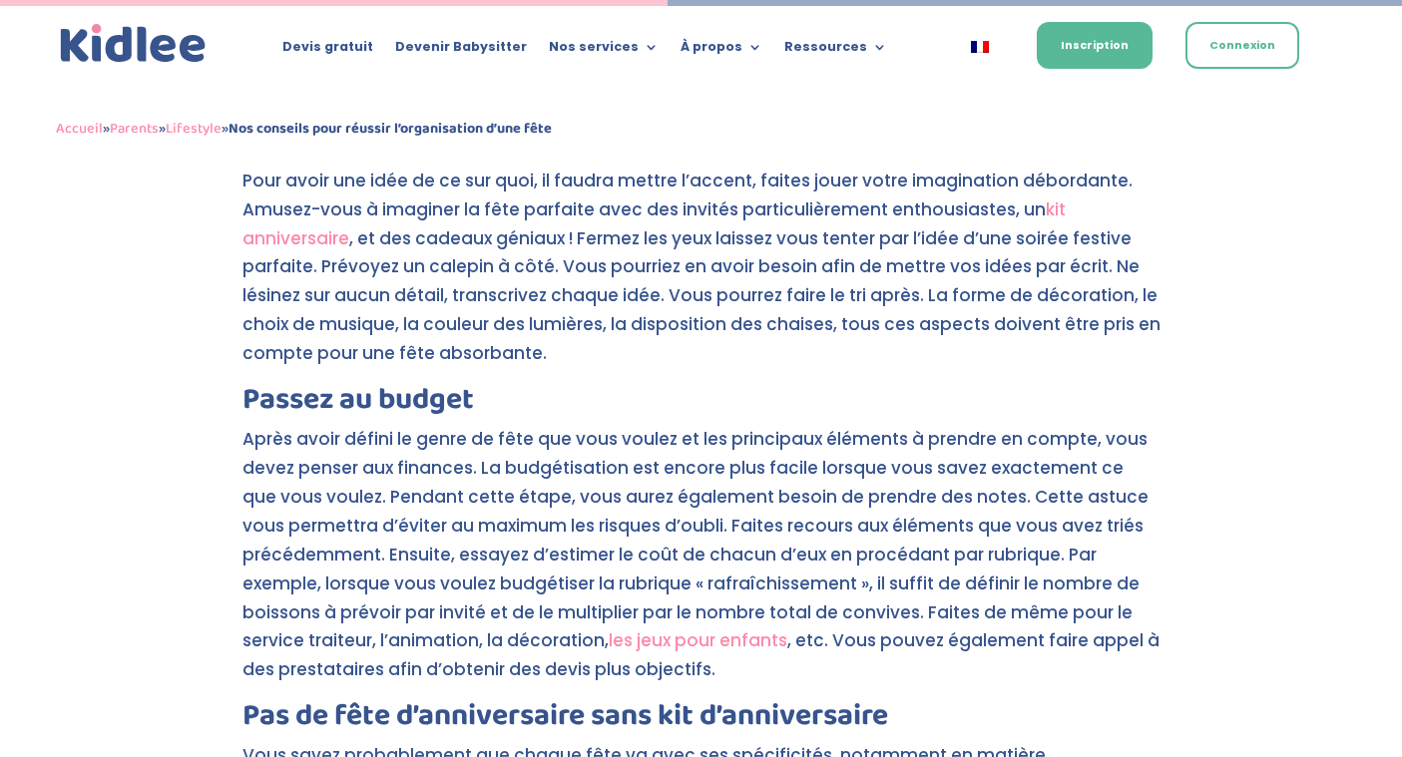
click at [548, 249] on p "Pour avoir une idée de ce sur quoi, il faudra mettre l’accent, faites jouer vot…" at bounding box center [701, 276] width 918 height 218
click at [533, 501] on p "Après avoir défini le genre de fête que vous voulez et les principaux éléments …" at bounding box center [701, 563] width 918 height 276
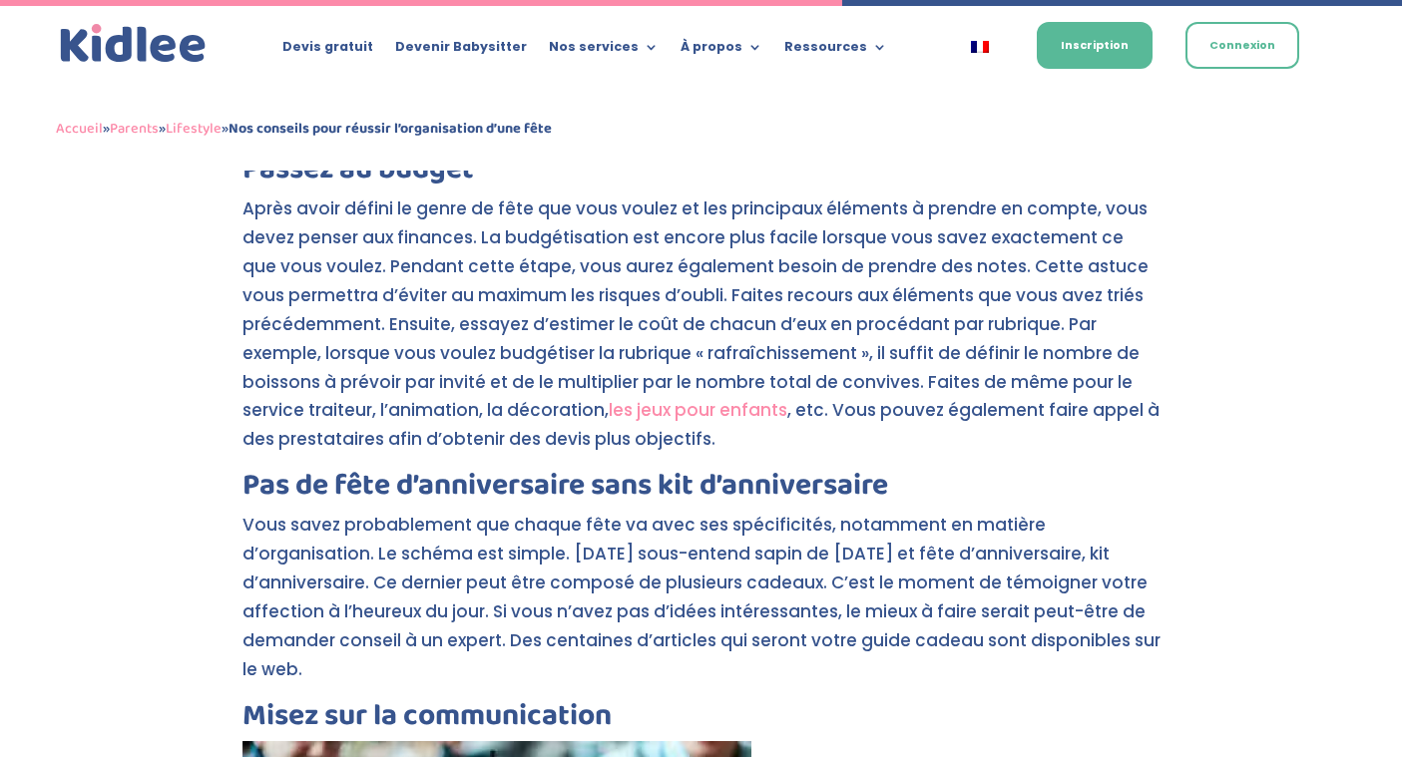
click at [507, 541] on p "Vous savez probablement que chaque fête va avec ses spécificités, notamment en …" at bounding box center [701, 606] width 918 height 190
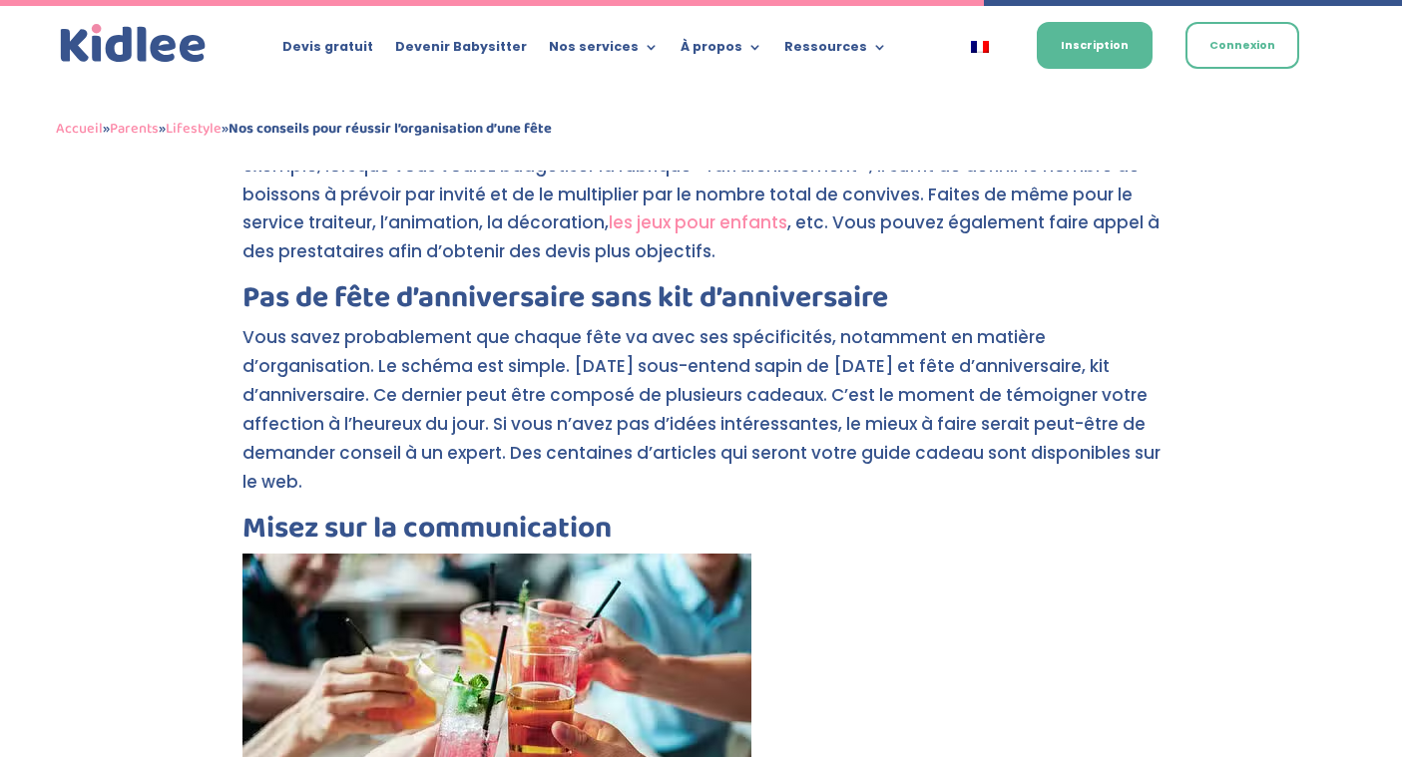
click at [548, 399] on p "Vous savez probablement que chaque fête va avec ses spécificités, notamment en …" at bounding box center [701, 418] width 918 height 190
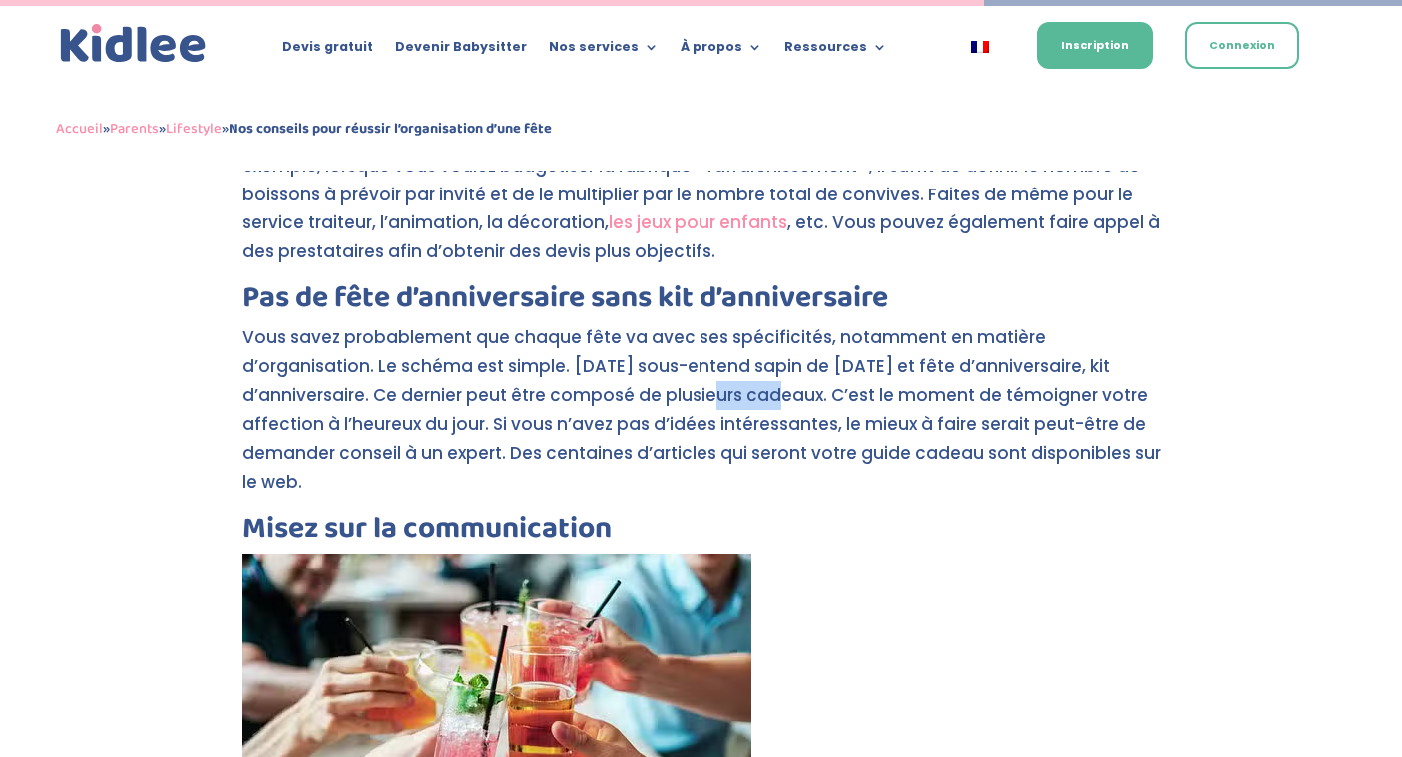
scroll to position [1693, 0]
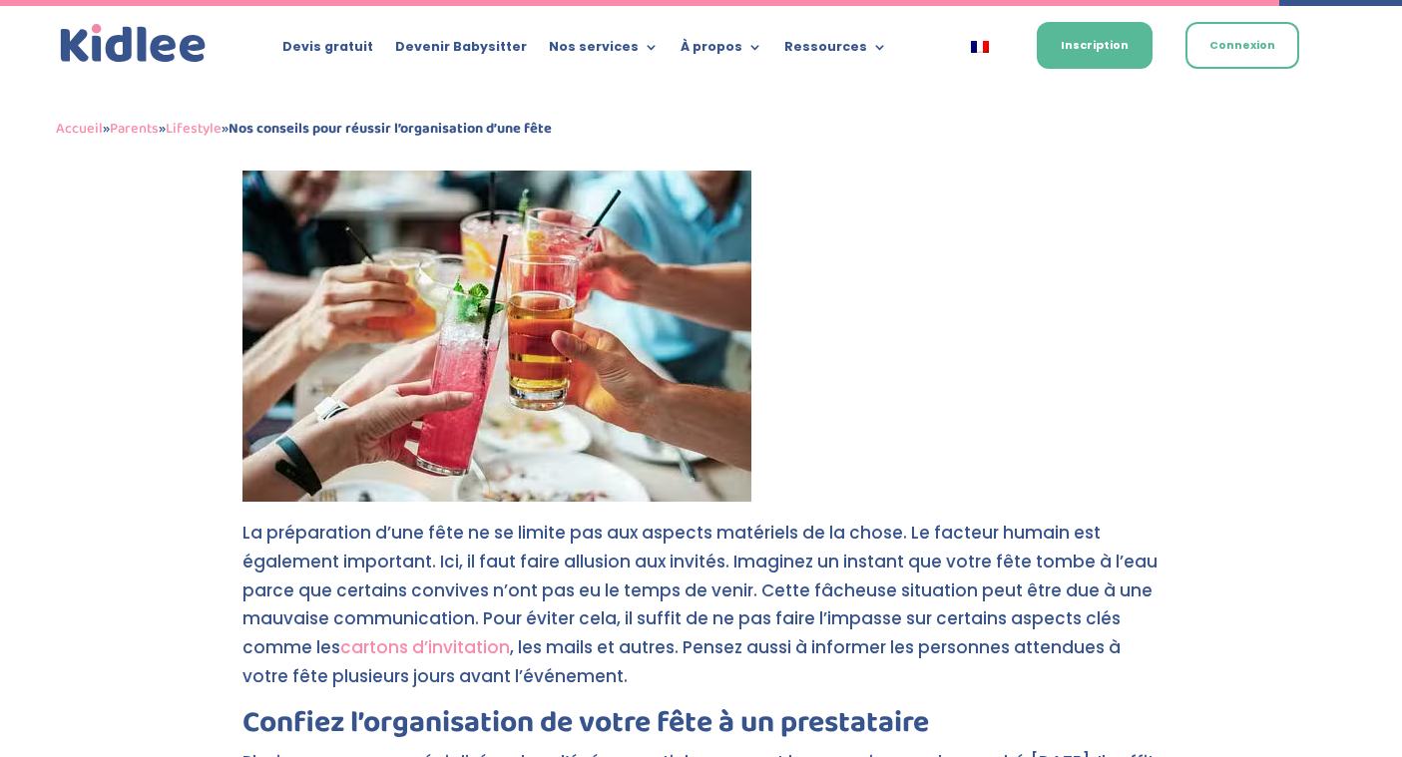
click at [503, 531] on p "La préparation d’une fête ne se limite pas aux aspects matériels de la chose. L…" at bounding box center [701, 614] width 918 height 190
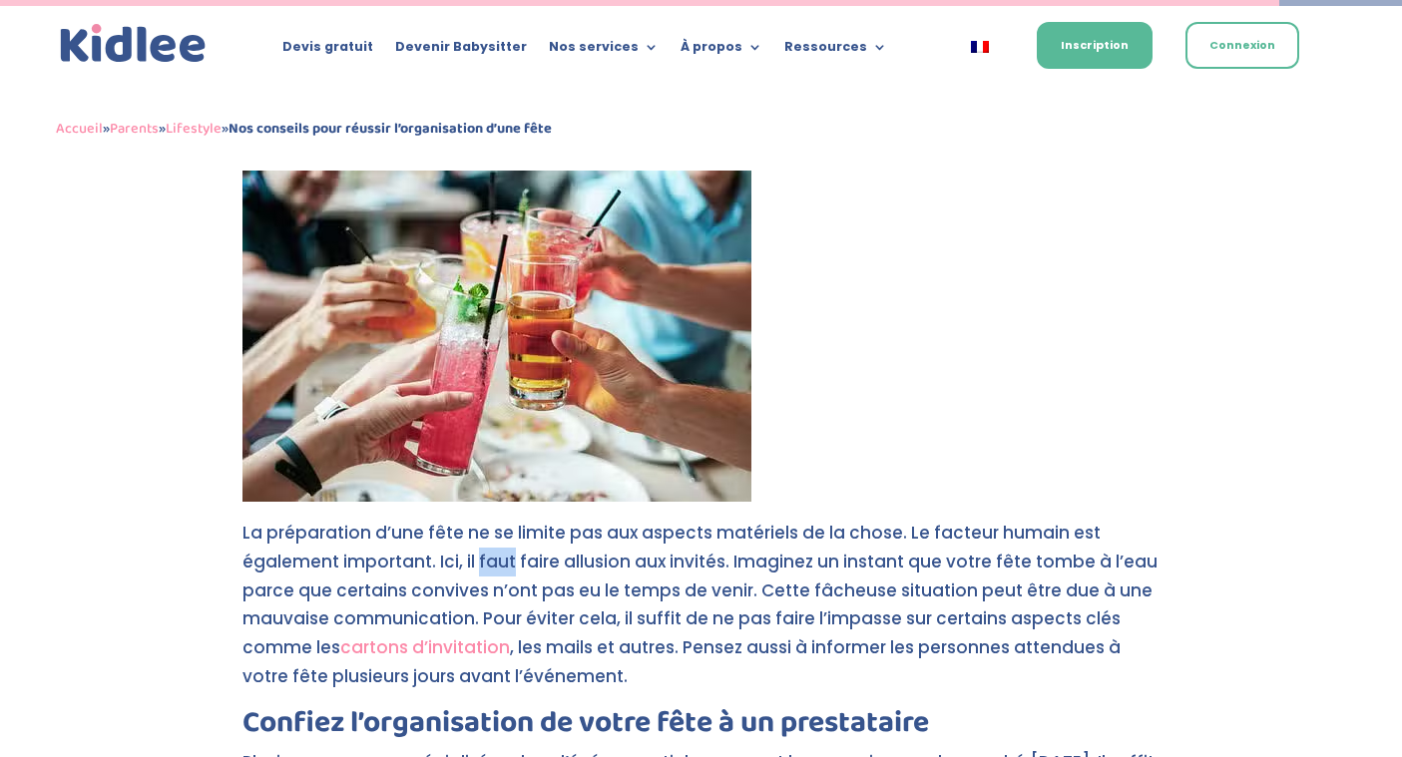
click at [503, 531] on p "La préparation d’une fête ne se limite pas aux aspects matériels de la chose. L…" at bounding box center [701, 614] width 918 height 190
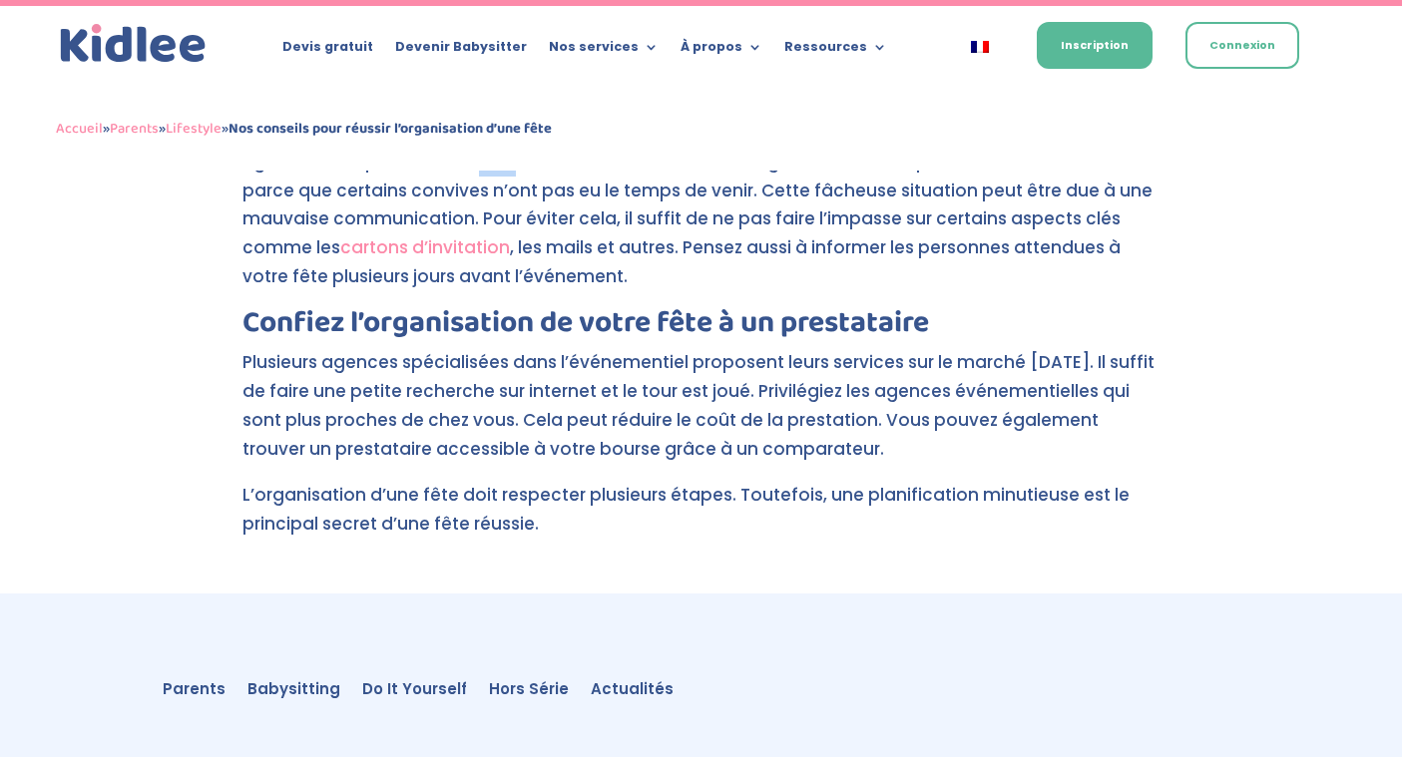
scroll to position [2146, 0]
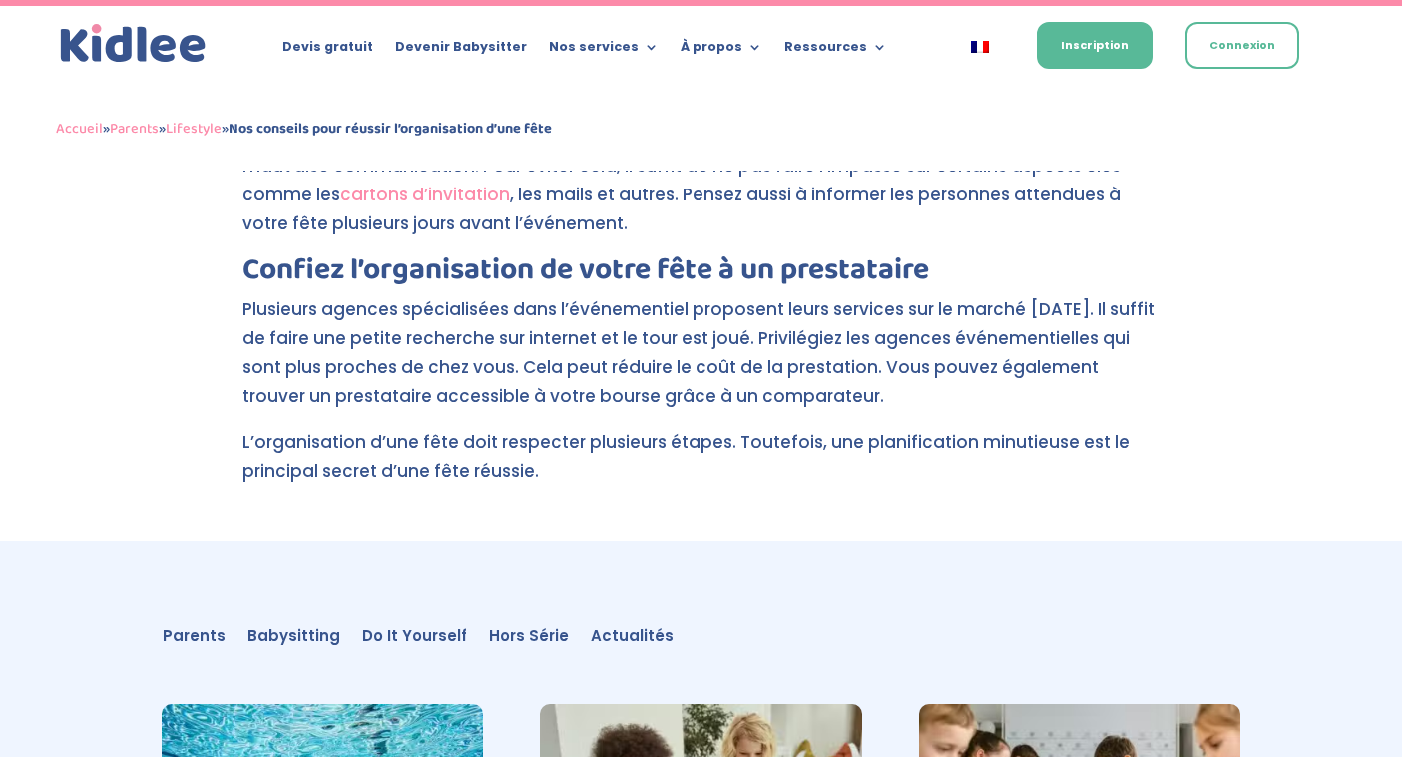
click at [503, 336] on p "Plusieurs agences spécialisées dans l’événementiel proposent leurs services sur…" at bounding box center [701, 361] width 918 height 133
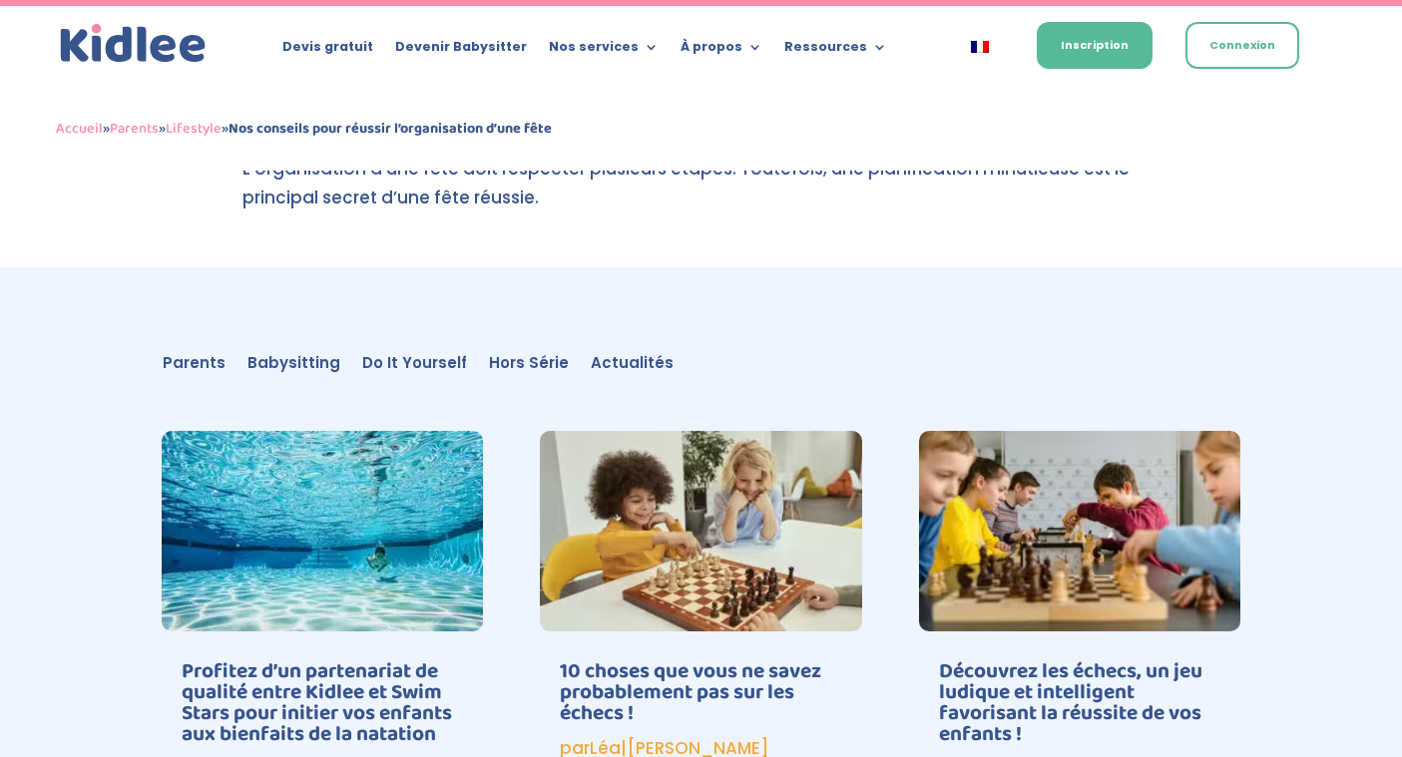
scroll to position [2427, 0]
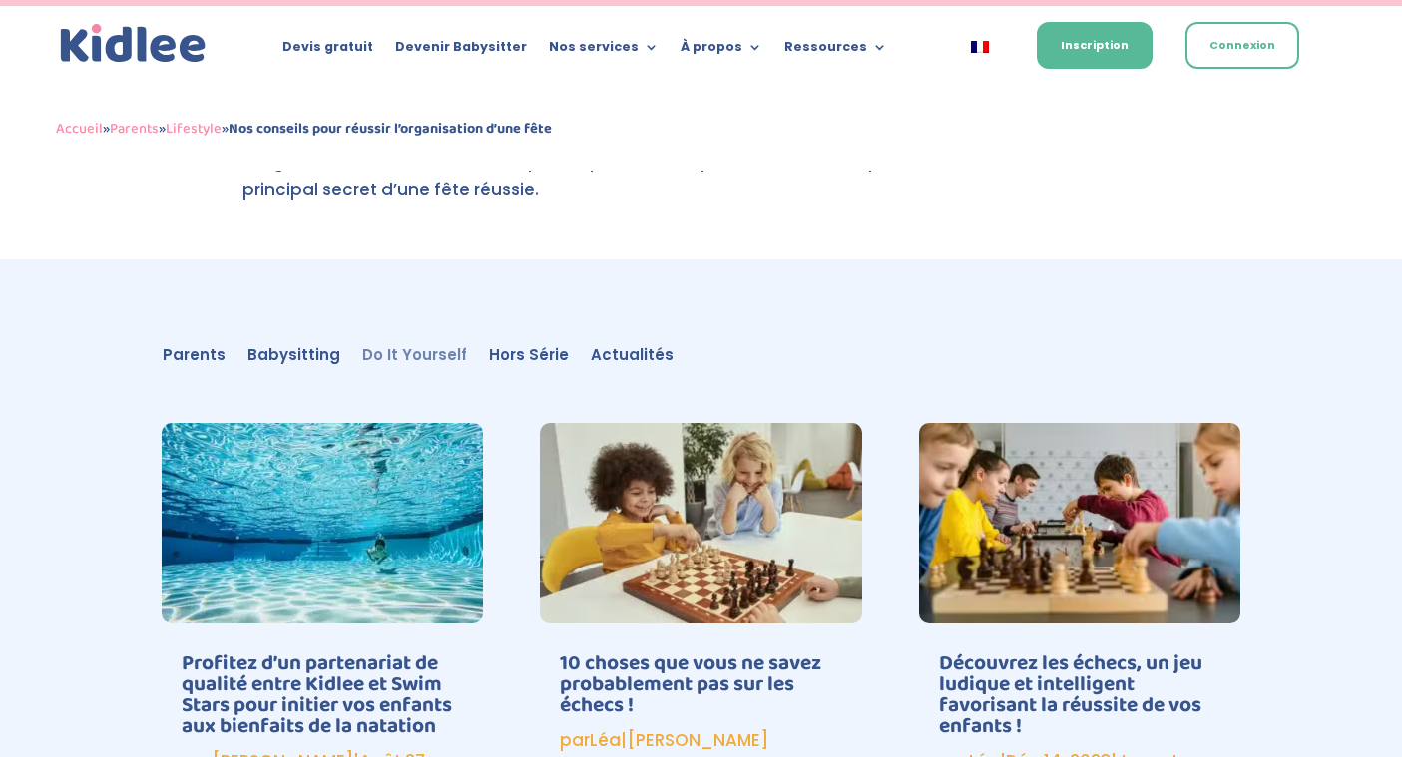
click at [393, 348] on link "Do It Yourself" at bounding box center [414, 359] width 105 height 22
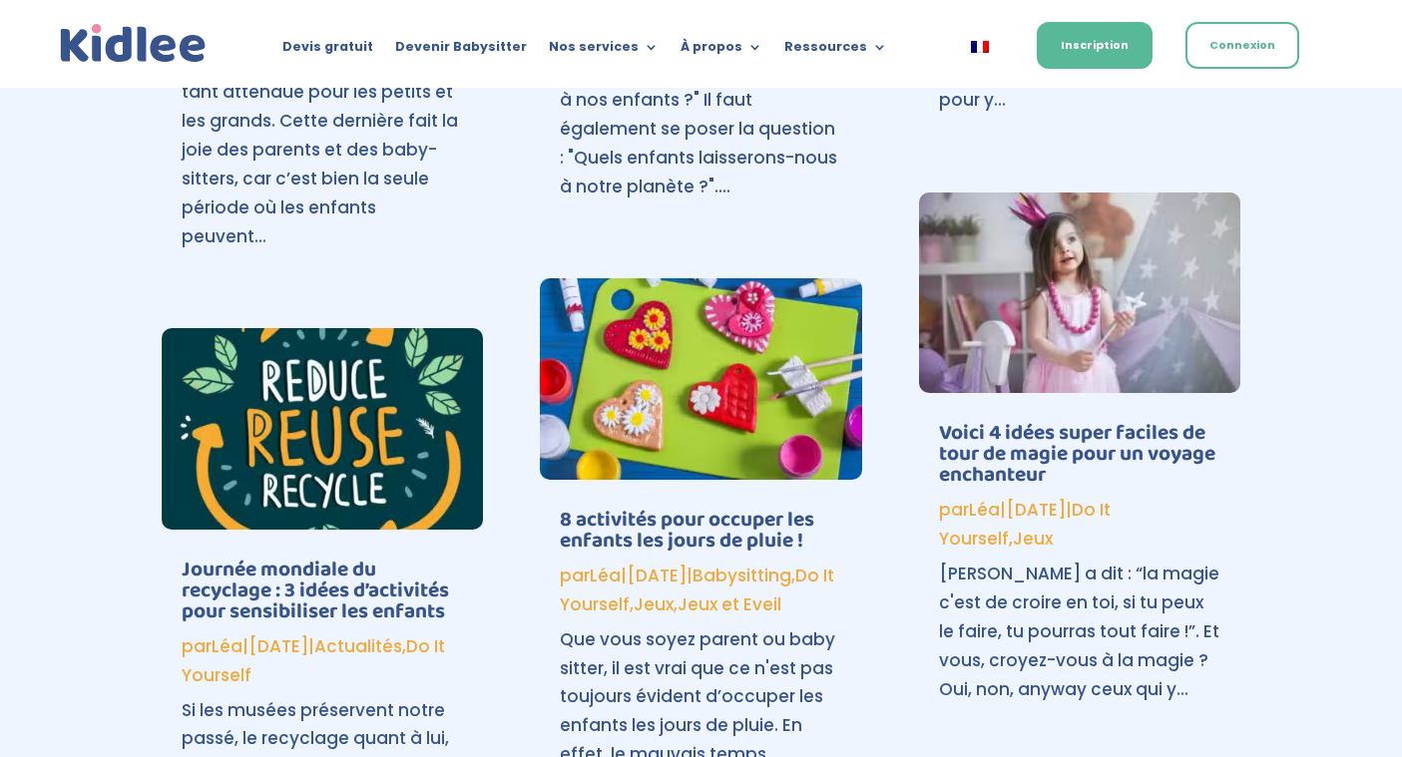
scroll to position [2562, 0]
